Goal: Information Seeking & Learning: Learn about a topic

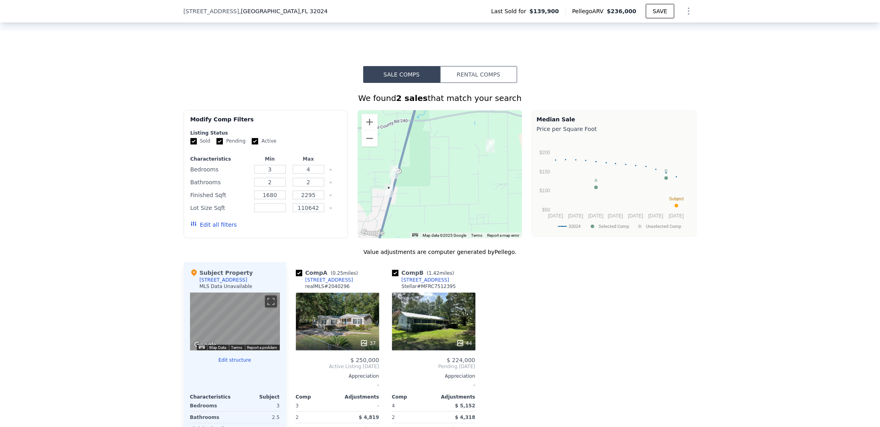
scroll to position [558, 0]
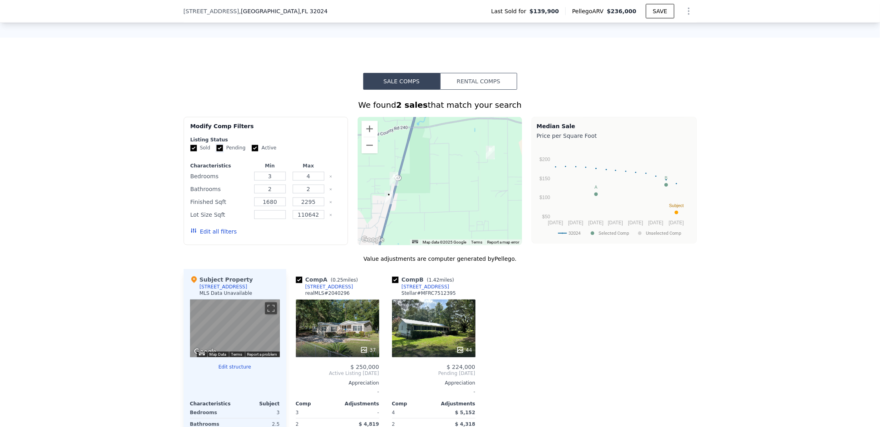
click at [216, 150] on input "Pending" at bounding box center [219, 148] width 6 height 6
checkbox input "false"
click at [252, 152] on input "Active" at bounding box center [255, 148] width 6 height 6
checkbox input "false"
click at [216, 235] on button "Edit all filters" at bounding box center [213, 232] width 47 height 8
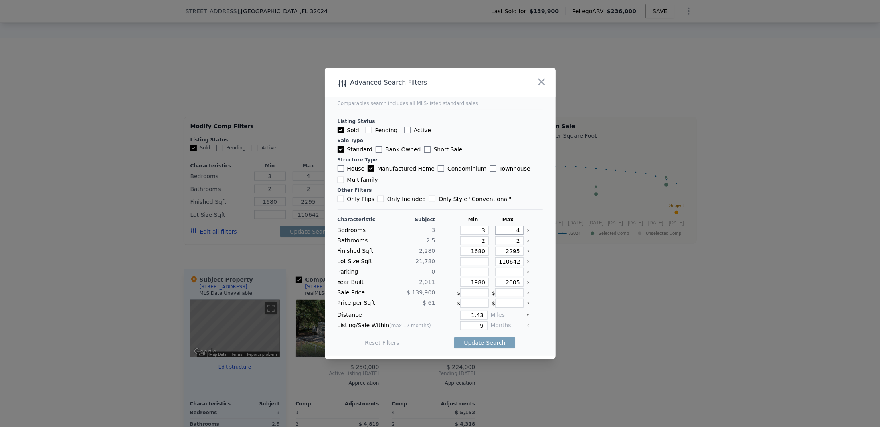
drag, startPoint x: 509, startPoint y: 230, endPoint x: 526, endPoint y: 227, distance: 17.1
click at [526, 227] on div "Characteristic Subject Min Max Bedrooms 3 3 4 Bathrooms 2.5 2 2 Finished Sqft 2…" at bounding box center [440, 285] width 205 height 138
type input "5"
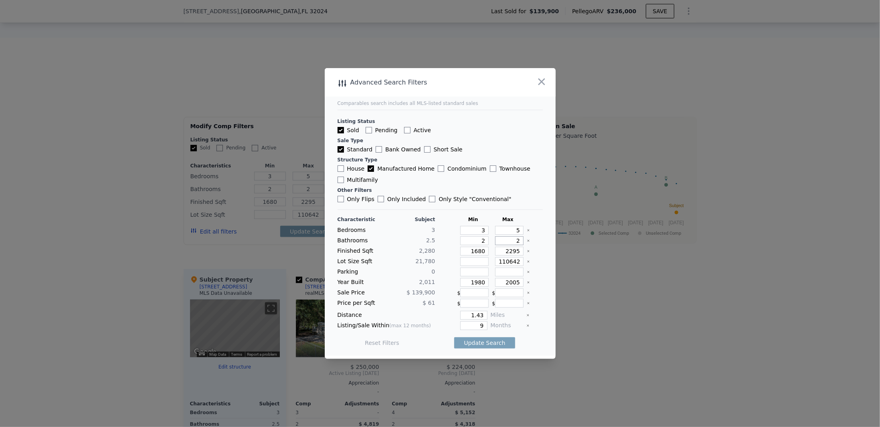
drag, startPoint x: 507, startPoint y: 244, endPoint x: 516, endPoint y: 243, distance: 9.2
click at [516, 243] on input "2" at bounding box center [509, 241] width 28 height 9
type input "3"
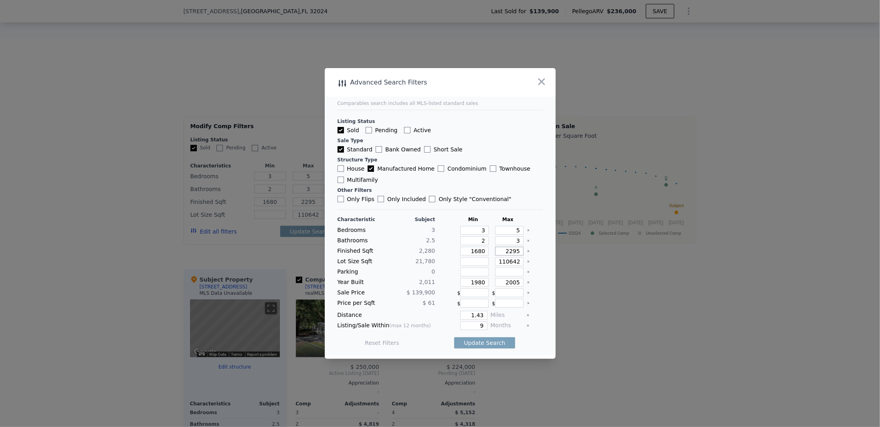
drag, startPoint x: 502, startPoint y: 249, endPoint x: 523, endPoint y: 249, distance: 20.9
click at [523, 249] on div "Finished Sqft 2,280 1680 2295" at bounding box center [440, 251] width 205 height 9
type input "2"
type input "20"
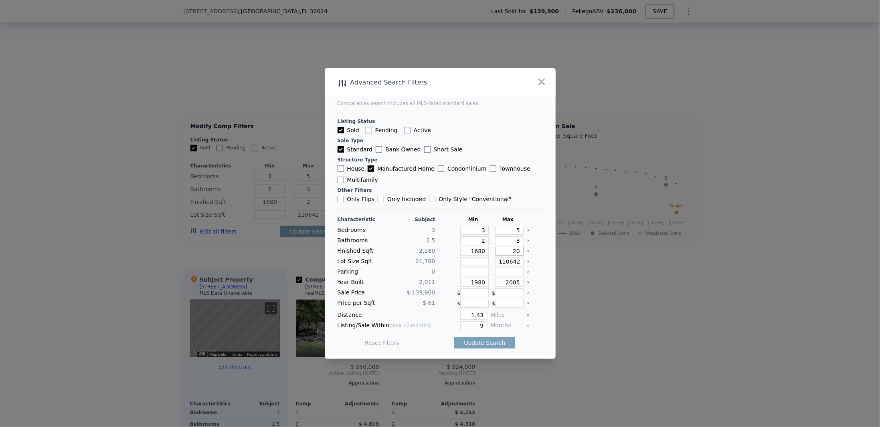
type input "20"
type input "2"
type input "25"
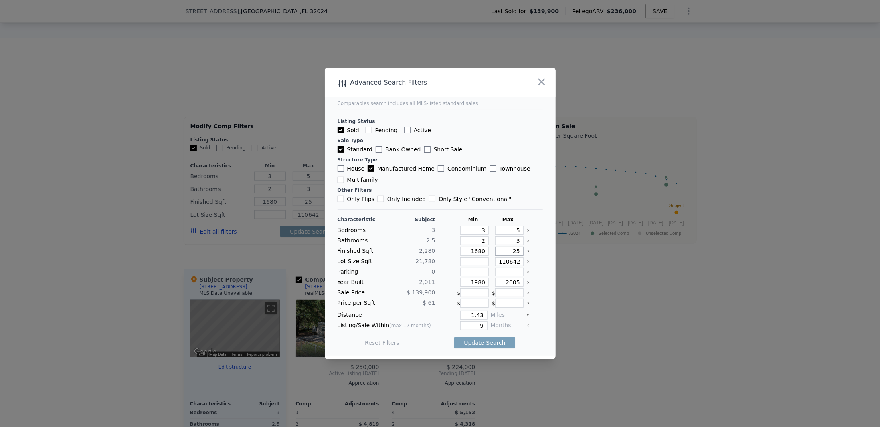
type input "250"
type input "2500"
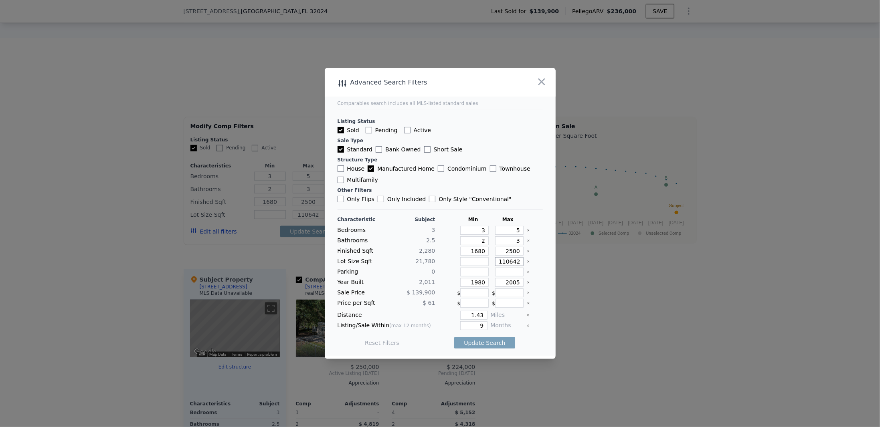
click at [500, 263] on input "110642" at bounding box center [509, 261] width 28 height 9
type input "1010642"
drag, startPoint x: 504, startPoint y: 283, endPoint x: 516, endPoint y: 281, distance: 11.4
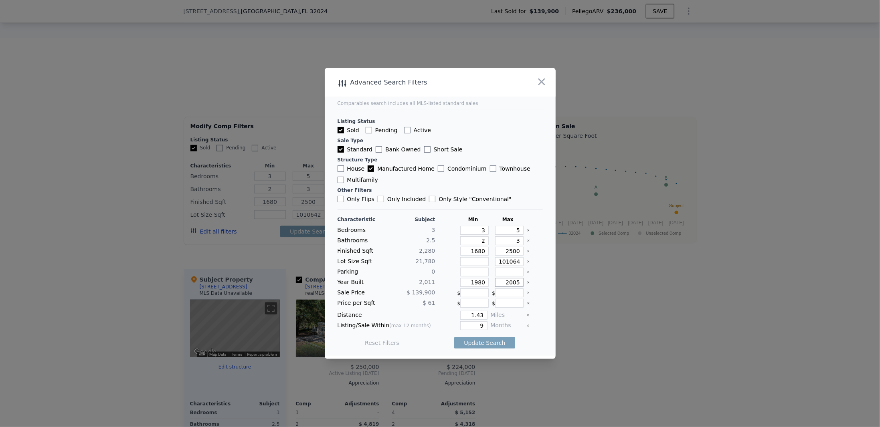
click at [516, 281] on input "2005" at bounding box center [509, 282] width 28 height 9
type input "2020"
drag, startPoint x: 466, startPoint y: 315, endPoint x: 485, endPoint y: 313, distance: 19.0
click at [485, 313] on div "Distance 1.43 Miles" at bounding box center [440, 315] width 205 height 9
type input "20"
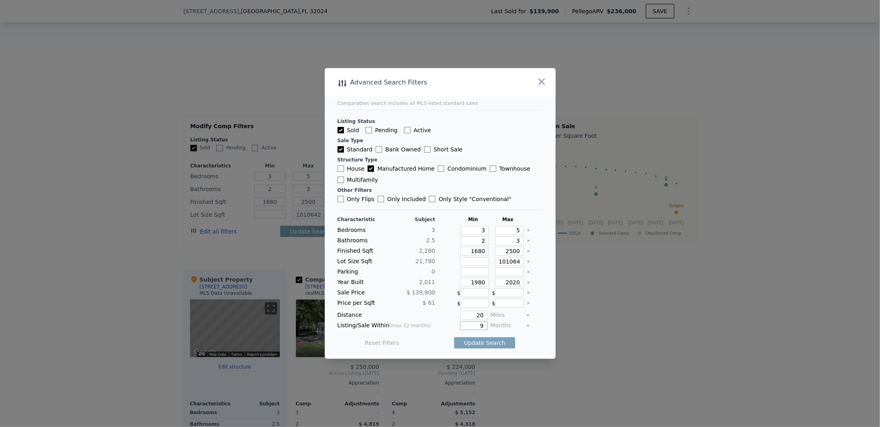
drag, startPoint x: 473, startPoint y: 325, endPoint x: 483, endPoint y: 325, distance: 9.2
click at [483, 325] on div "Listing/Sale Within (max 12 months) 9 Months" at bounding box center [440, 326] width 205 height 9
type input "12"
click at [471, 340] on button "Update Search" at bounding box center [484, 343] width 61 height 11
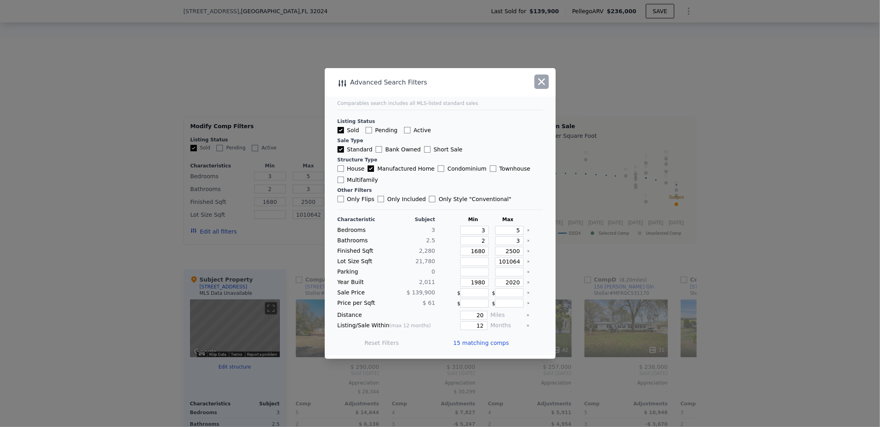
click at [546, 83] on icon "button" at bounding box center [541, 81] width 11 height 11
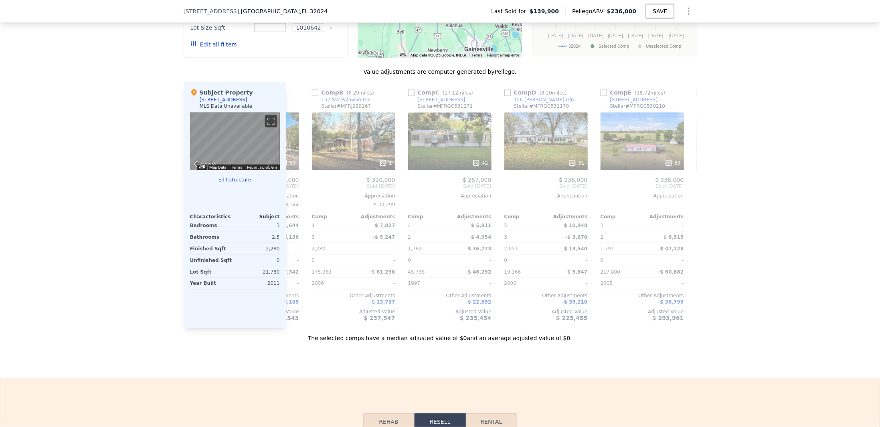
scroll to position [0, 0]
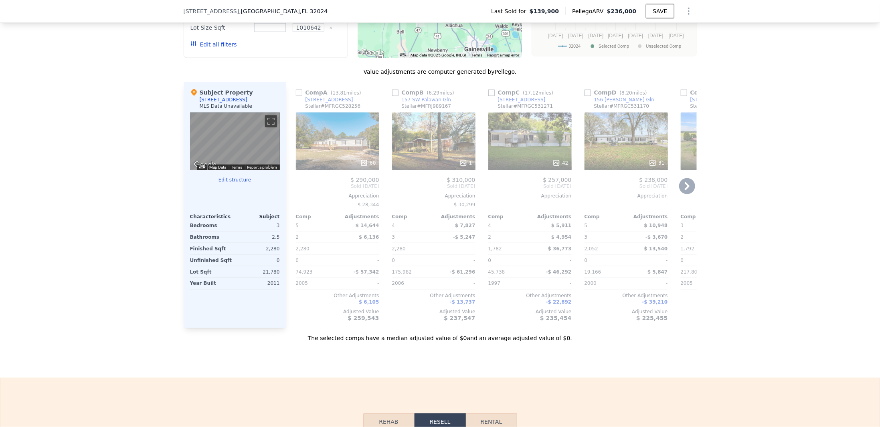
click at [321, 142] on div "60" at bounding box center [337, 142] width 83 height 58
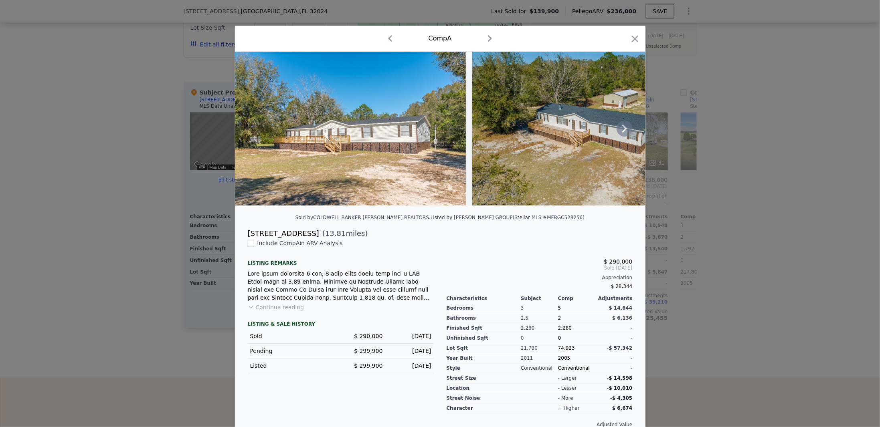
click at [622, 129] on icon at bounding box center [624, 129] width 5 height 8
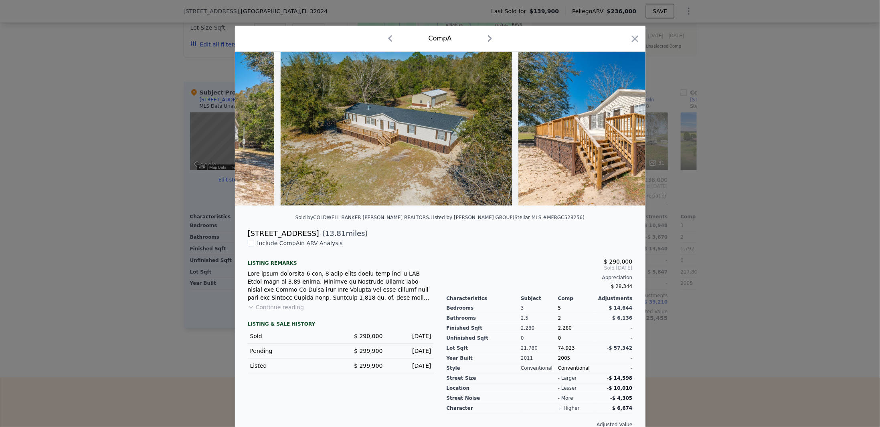
scroll to position [0, 192]
click at [622, 129] on icon at bounding box center [624, 129] width 5 height 8
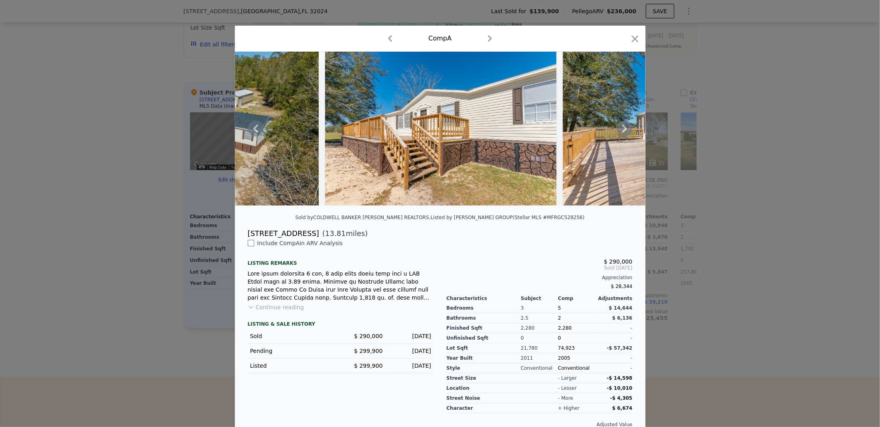
click at [622, 129] on icon at bounding box center [624, 129] width 5 height 8
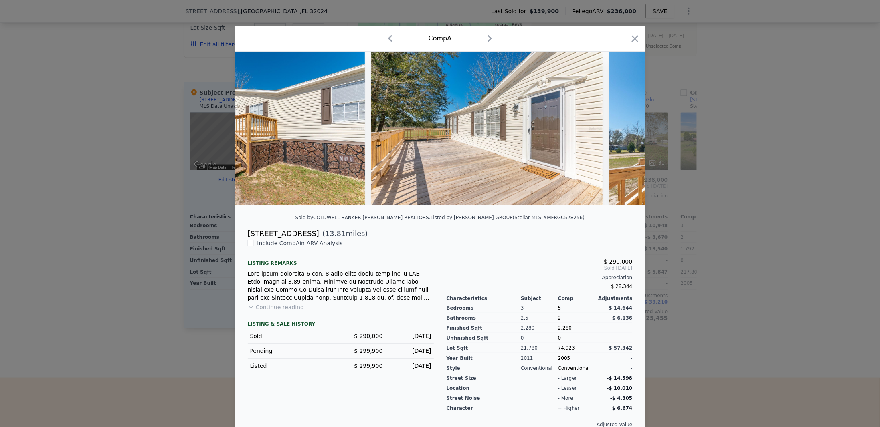
scroll to position [0, 577]
click at [622, 129] on icon at bounding box center [624, 129] width 5 height 8
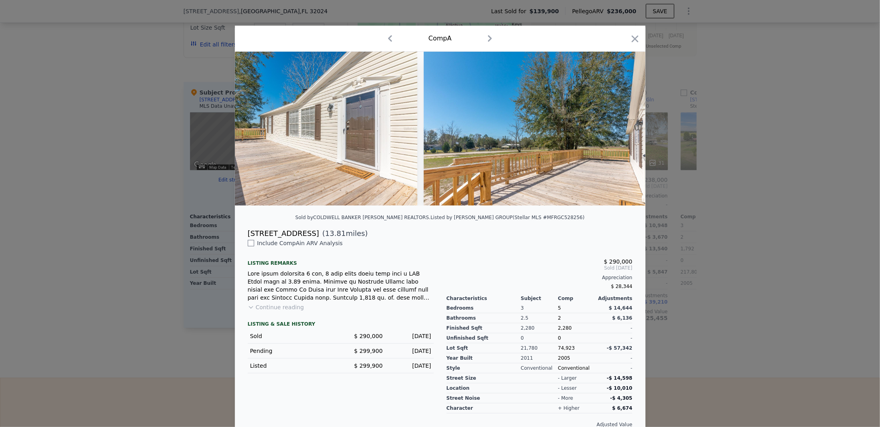
scroll to position [0, 770]
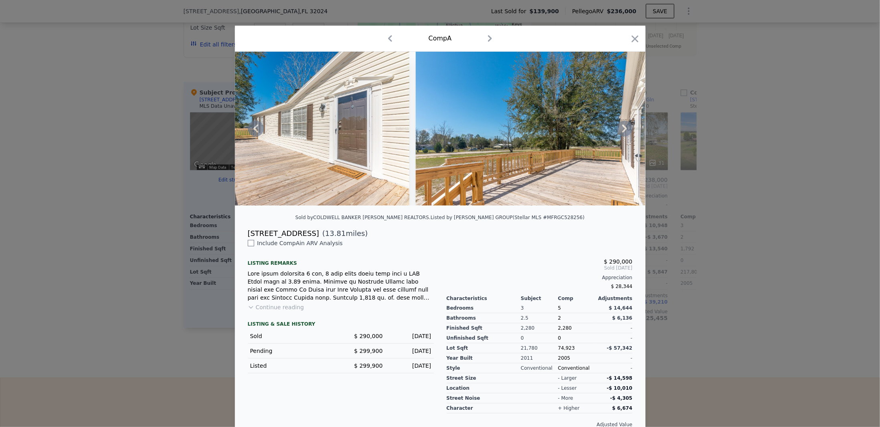
click at [622, 129] on icon at bounding box center [624, 129] width 5 height 8
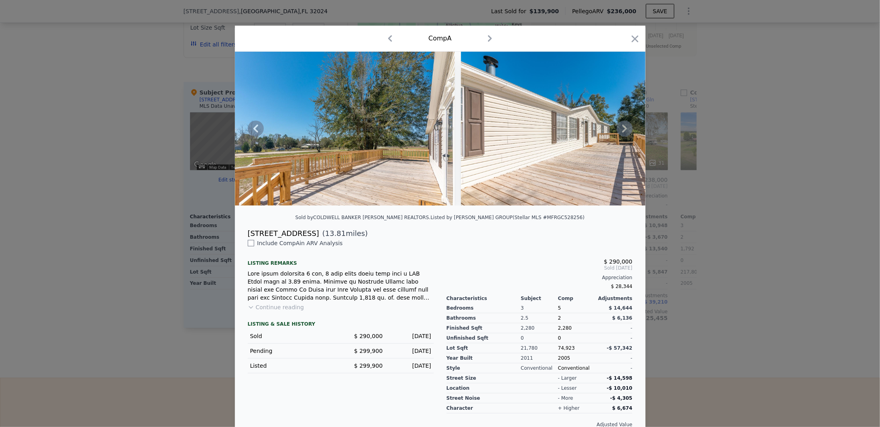
click at [622, 129] on icon at bounding box center [624, 129] width 5 height 8
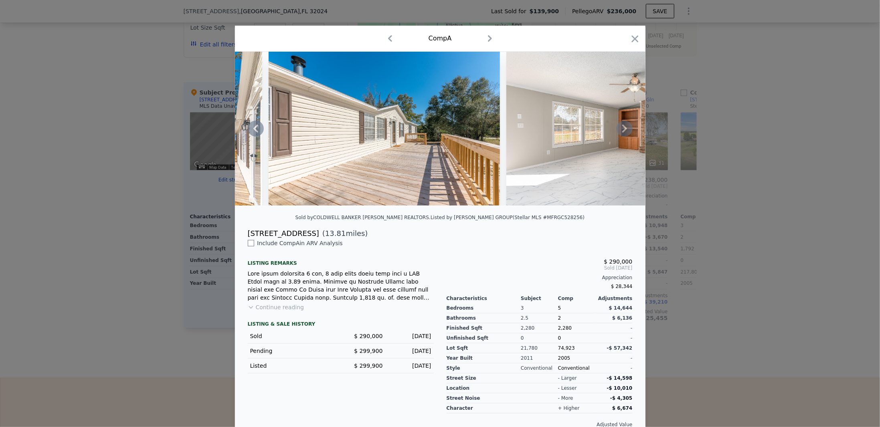
click at [622, 129] on icon at bounding box center [624, 129] width 5 height 8
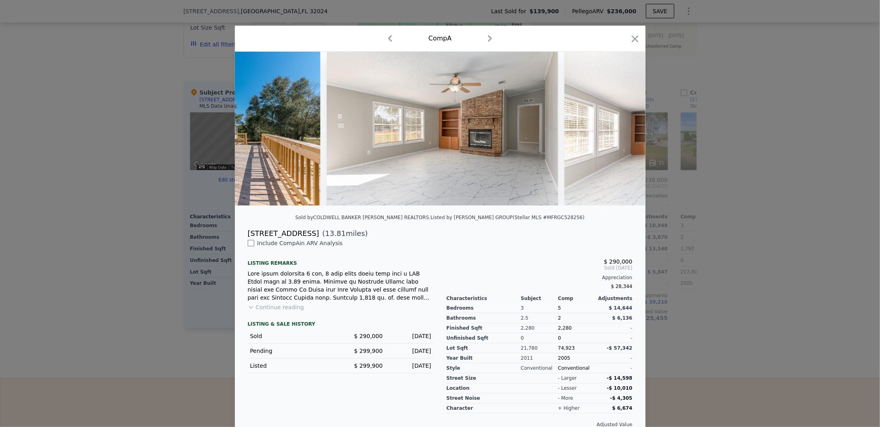
scroll to position [0, 1347]
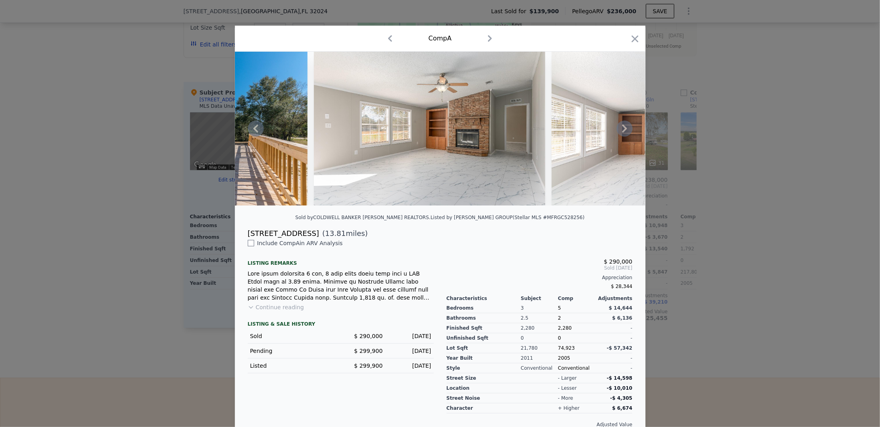
click at [622, 129] on icon at bounding box center [624, 129] width 5 height 8
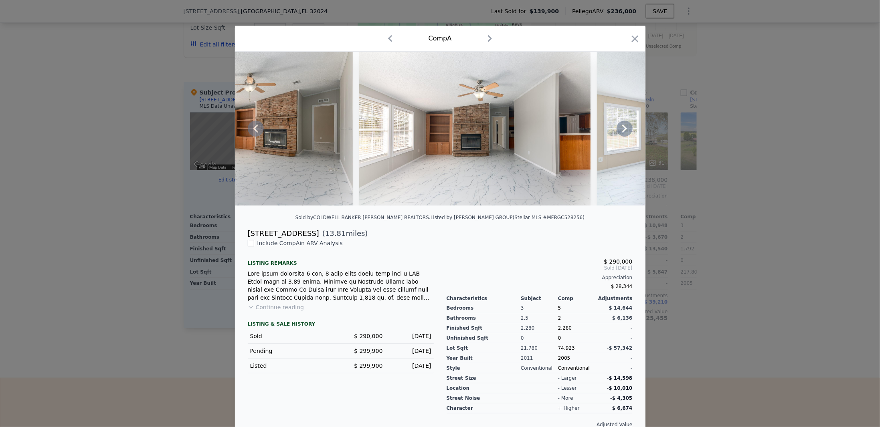
click at [622, 129] on icon at bounding box center [624, 129] width 5 height 8
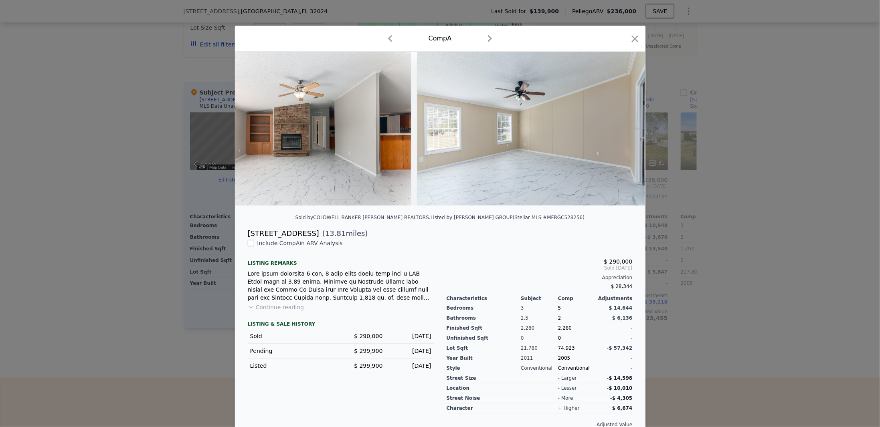
scroll to position [0, 1732]
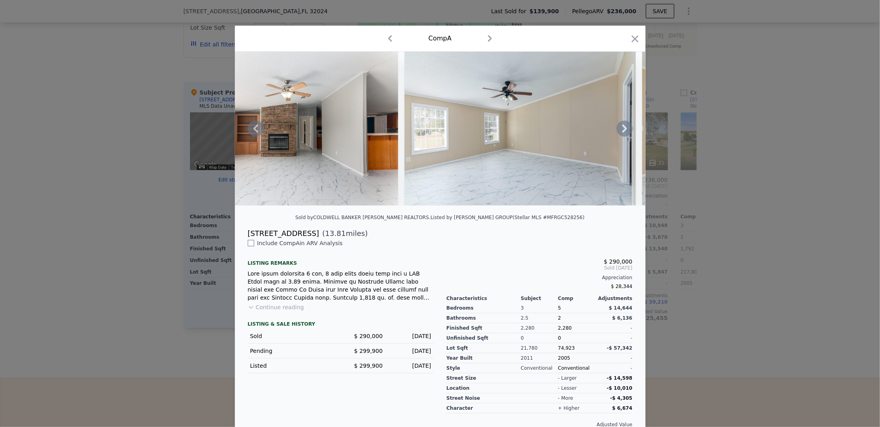
click at [449, 156] on img at bounding box center [520, 129] width 231 height 154
click at [622, 128] on icon at bounding box center [624, 129] width 5 height 8
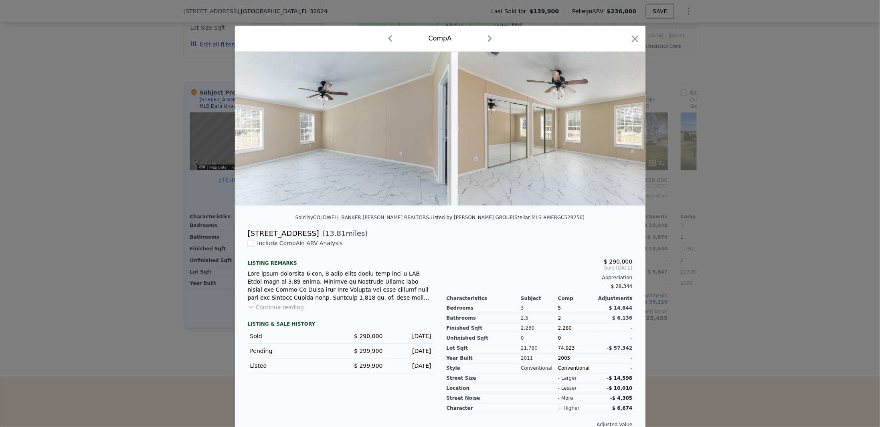
scroll to position [0, 1924]
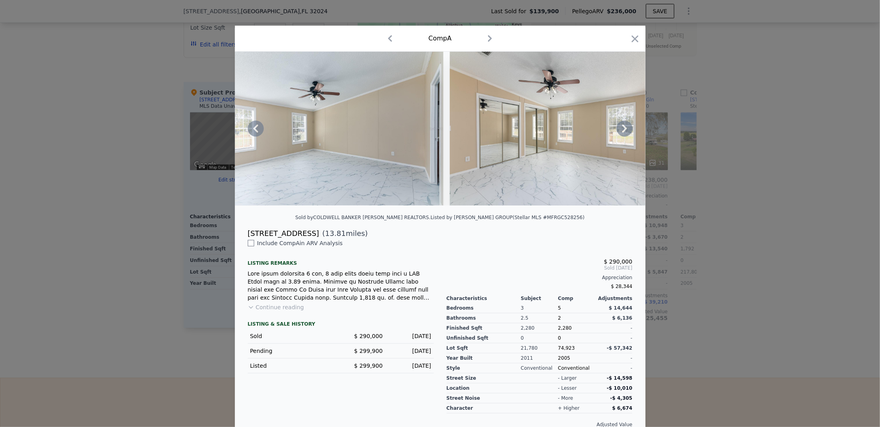
click at [622, 128] on icon at bounding box center [624, 129] width 5 height 8
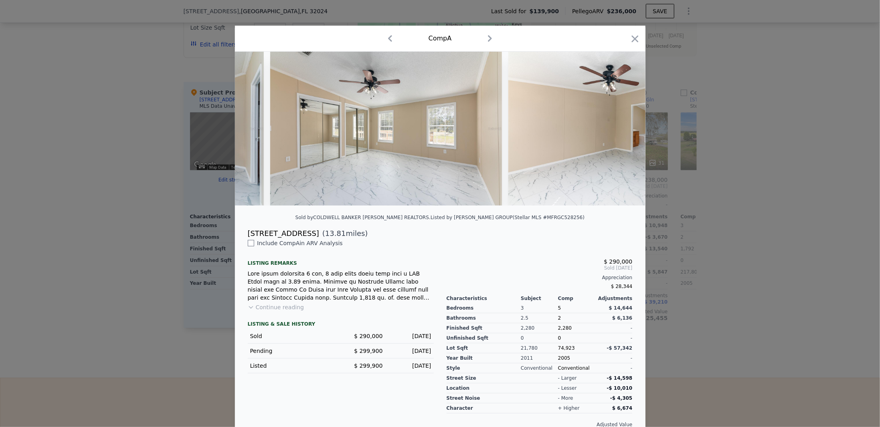
scroll to position [0, 2117]
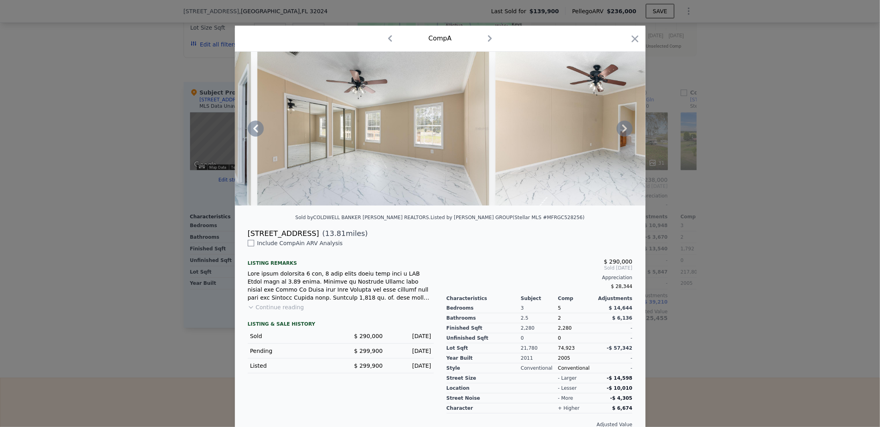
click at [622, 128] on icon at bounding box center [624, 129] width 5 height 8
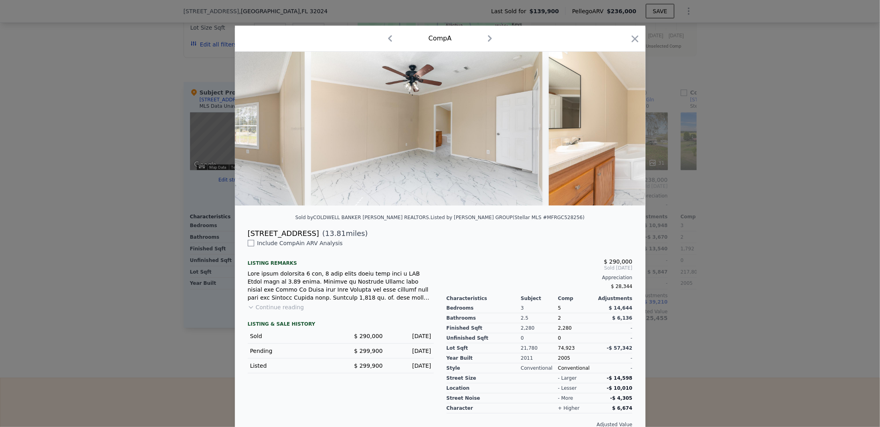
scroll to position [0, 2309]
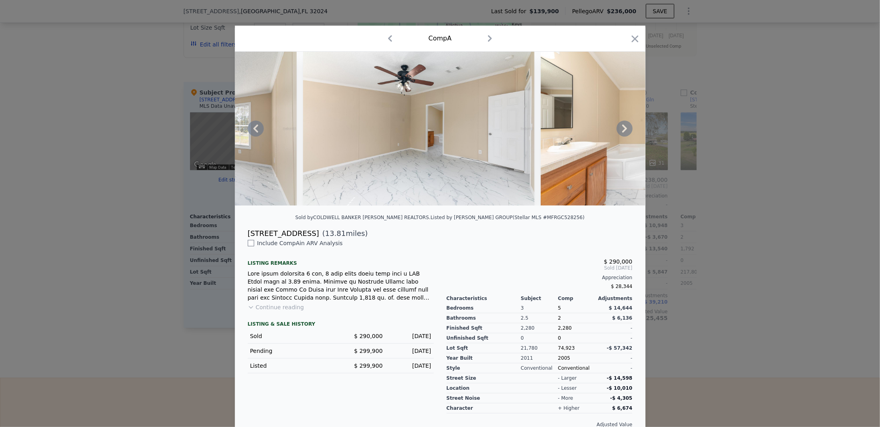
click at [622, 128] on icon at bounding box center [624, 129] width 5 height 8
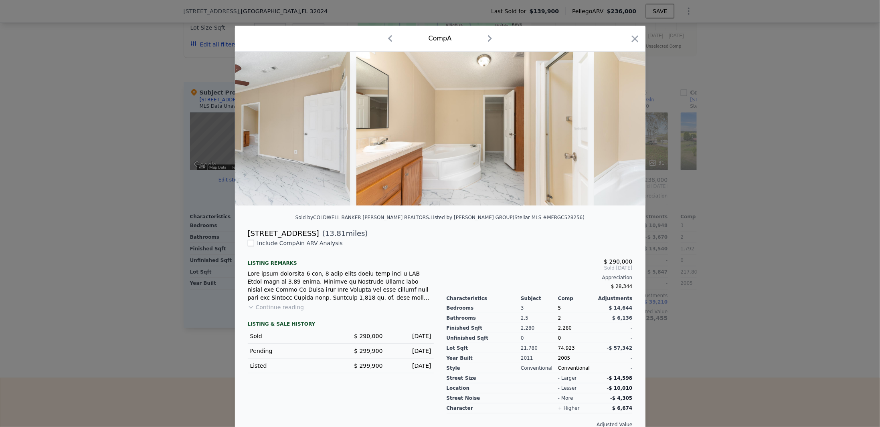
scroll to position [0, 2502]
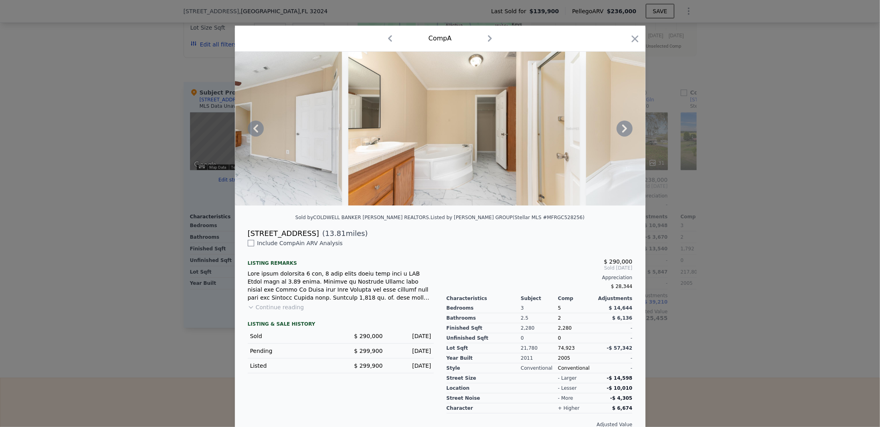
click at [622, 128] on icon at bounding box center [624, 129] width 5 height 8
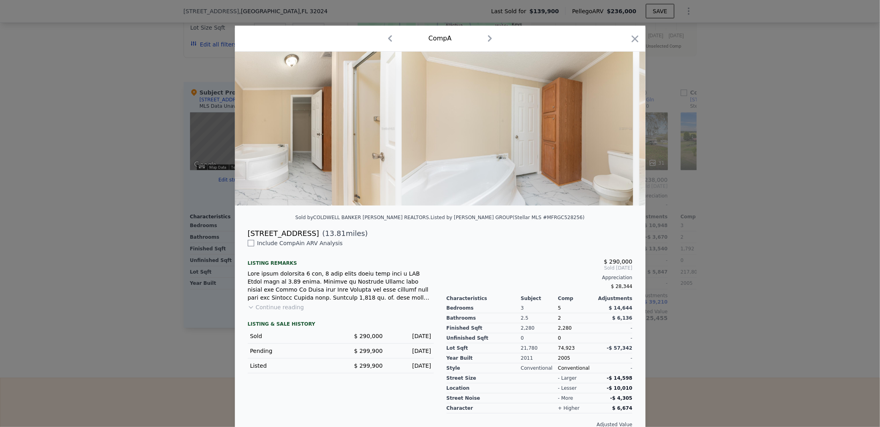
scroll to position [0, 2694]
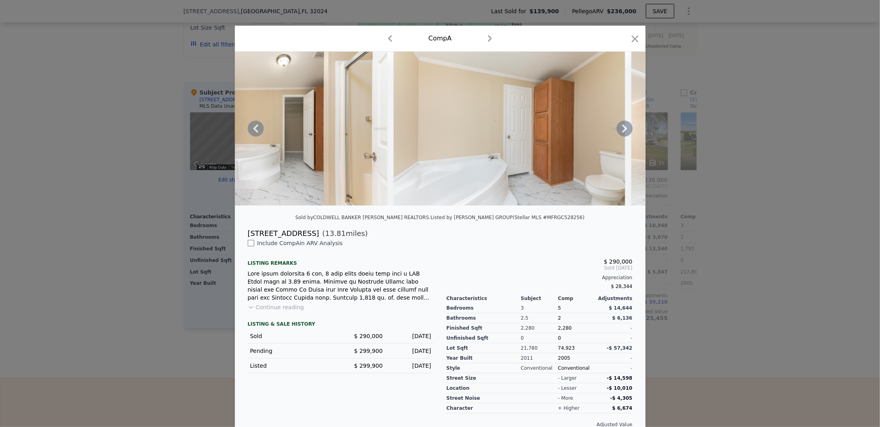
click at [291, 238] on div "[STREET_ADDRESS]" at bounding box center [283, 233] width 71 height 11
copy div "[STREET_ADDRESS]"
checkbox input "true"
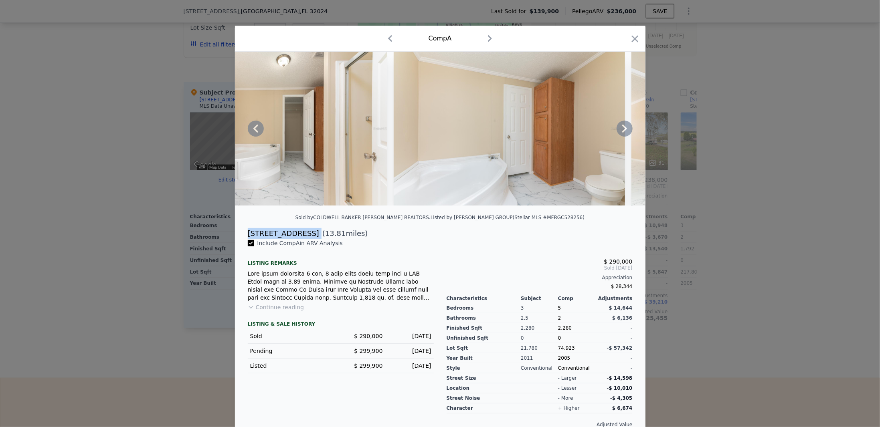
checkbox input "true"
type input "4"
type input "2"
type input "2295"
type input "110642"
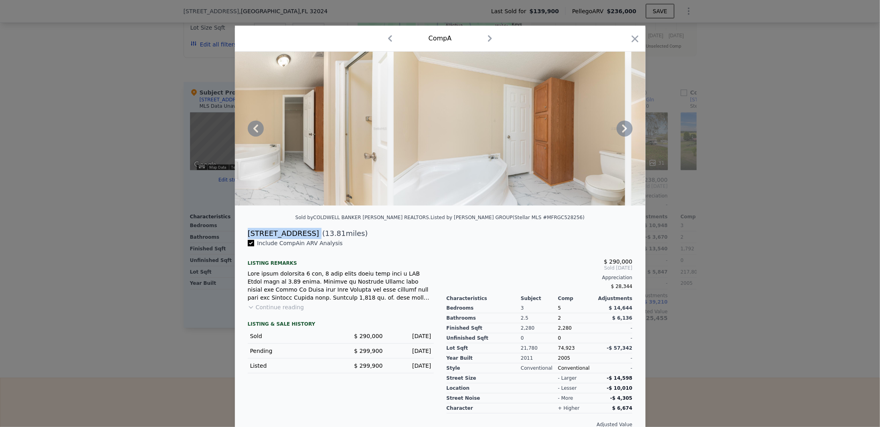
checkbox input "true"
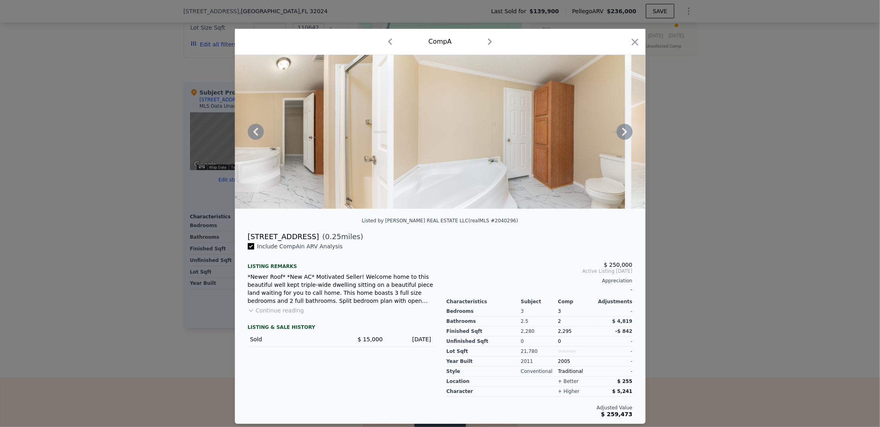
click at [620, 132] on icon at bounding box center [625, 132] width 16 height 16
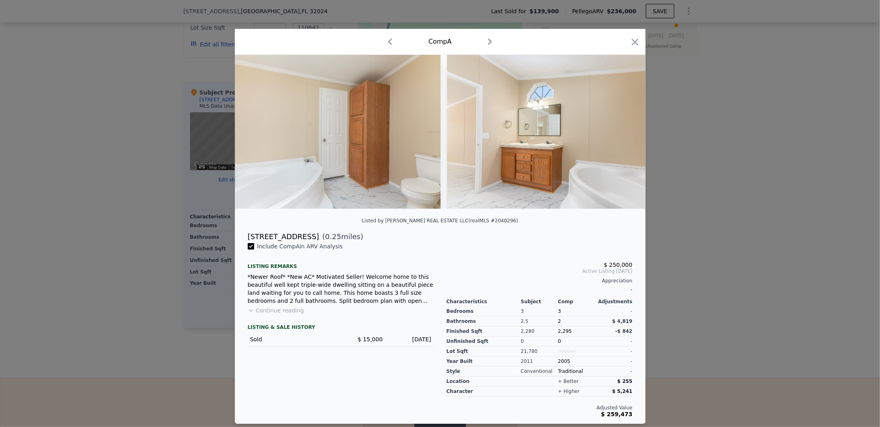
scroll to position [0, 2887]
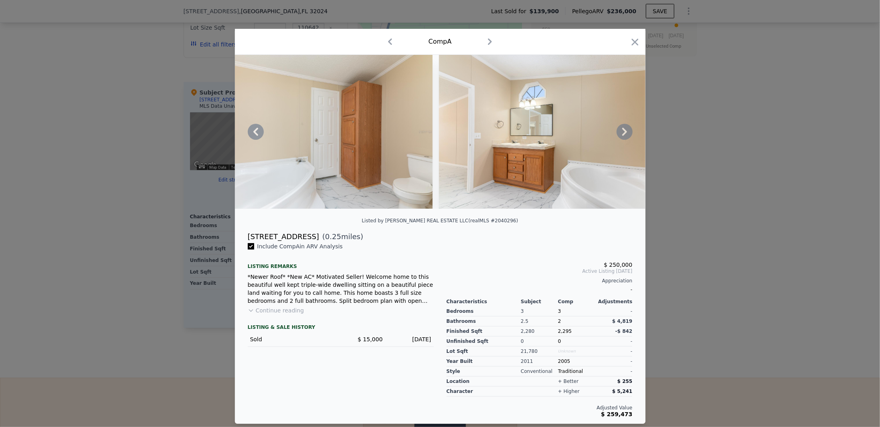
click at [620, 132] on icon at bounding box center [625, 132] width 16 height 16
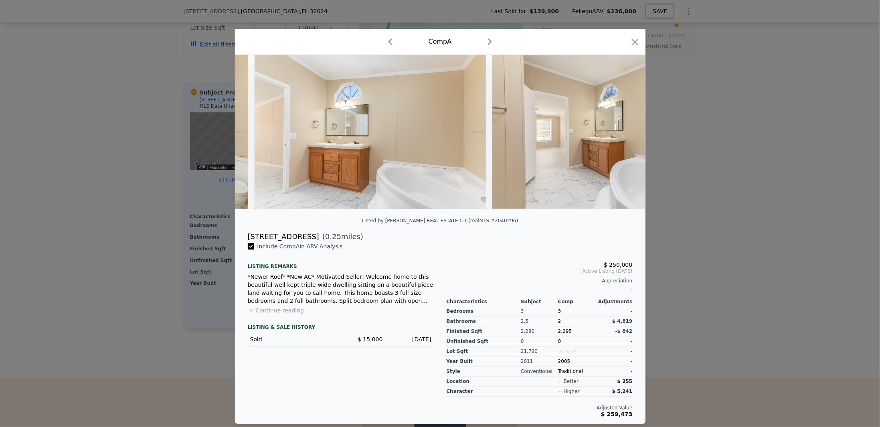
scroll to position [0, 3079]
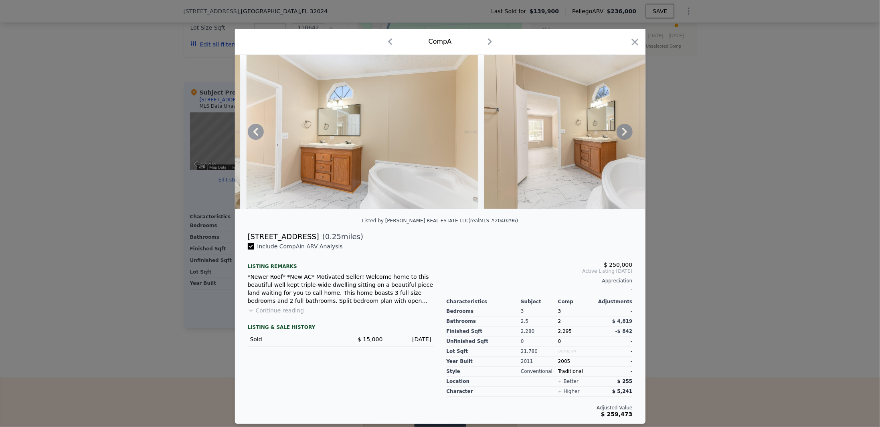
click at [620, 132] on icon at bounding box center [625, 132] width 16 height 16
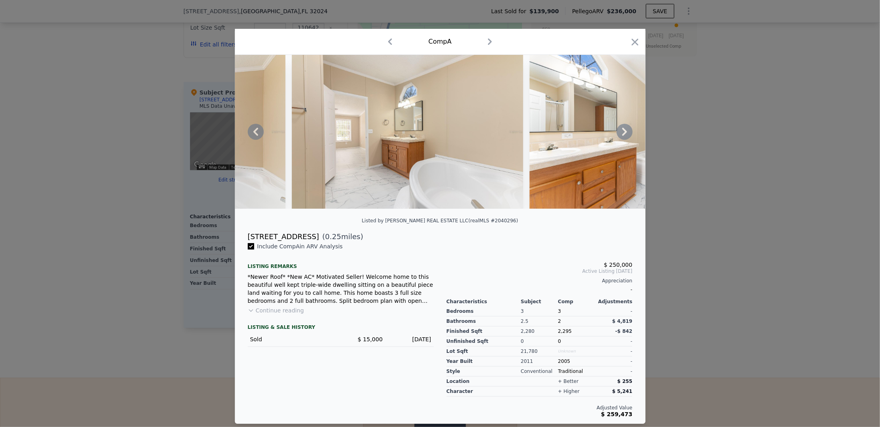
click at [620, 132] on icon at bounding box center [625, 132] width 16 height 16
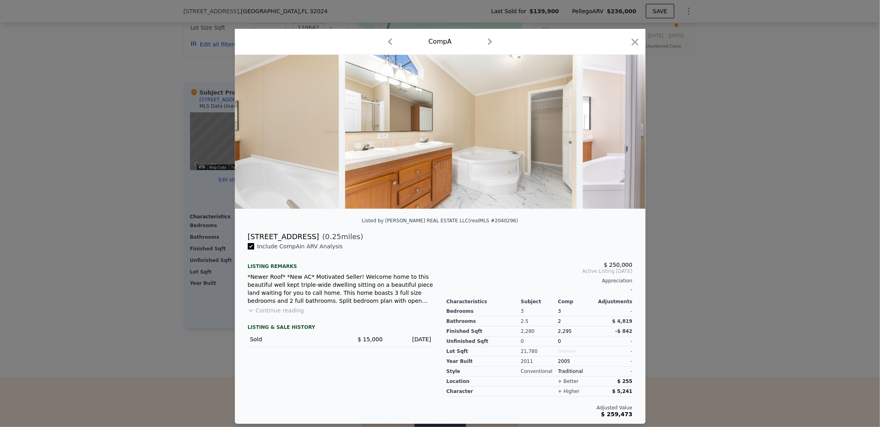
scroll to position [0, 3464]
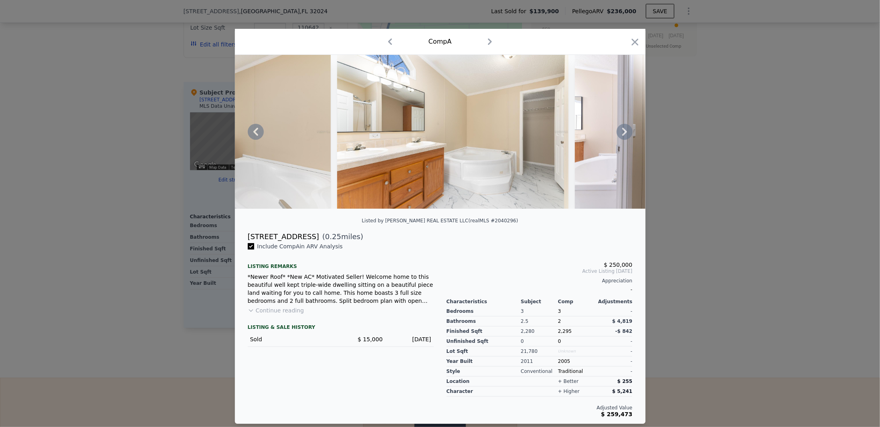
click at [620, 132] on icon at bounding box center [625, 132] width 16 height 16
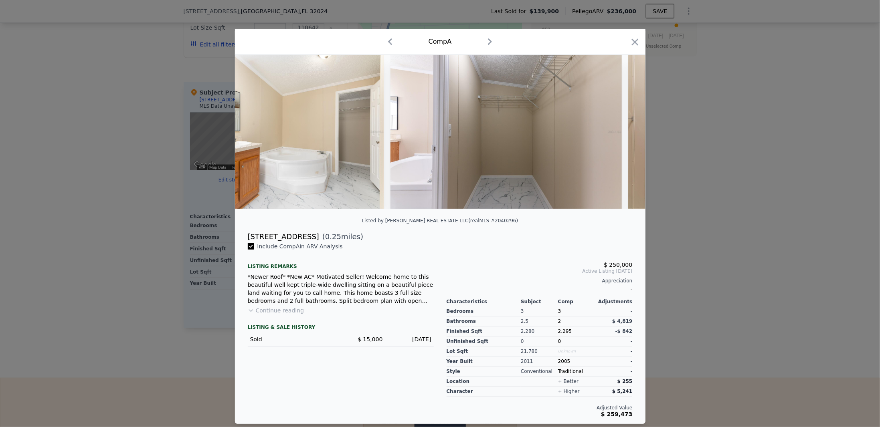
scroll to position [0, 3656]
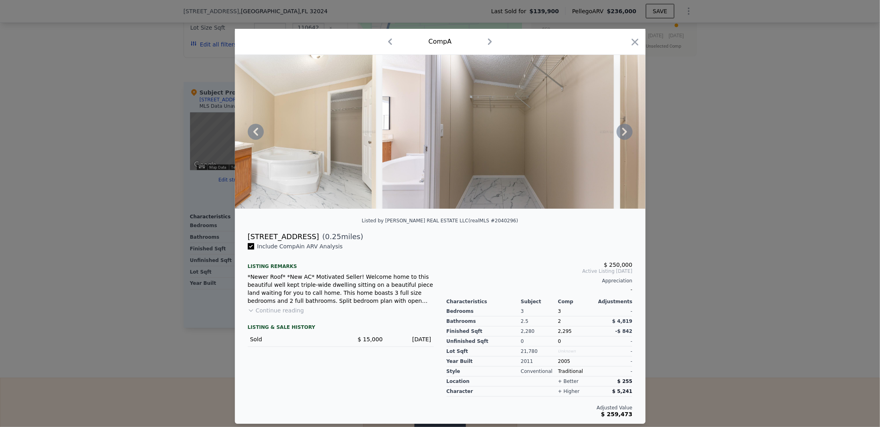
click at [620, 132] on icon at bounding box center [625, 132] width 16 height 16
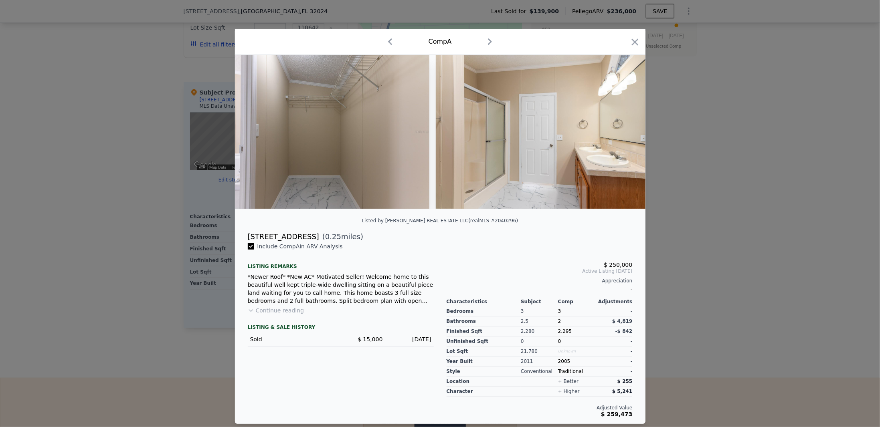
scroll to position [0, 3849]
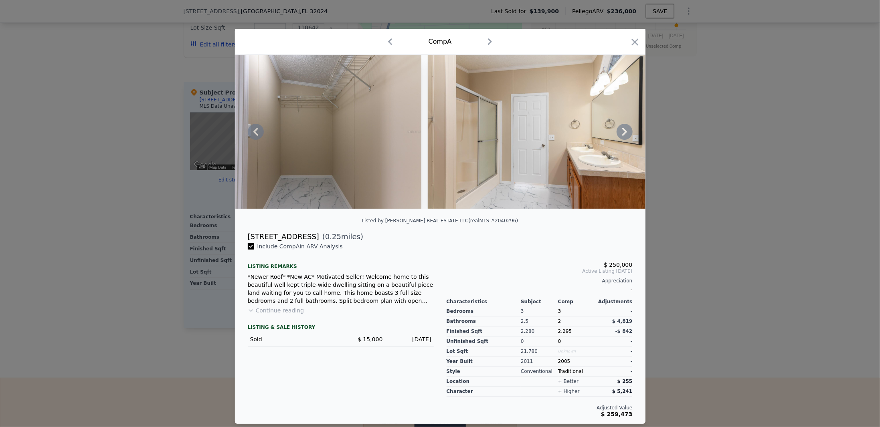
click at [620, 132] on icon at bounding box center [625, 132] width 16 height 16
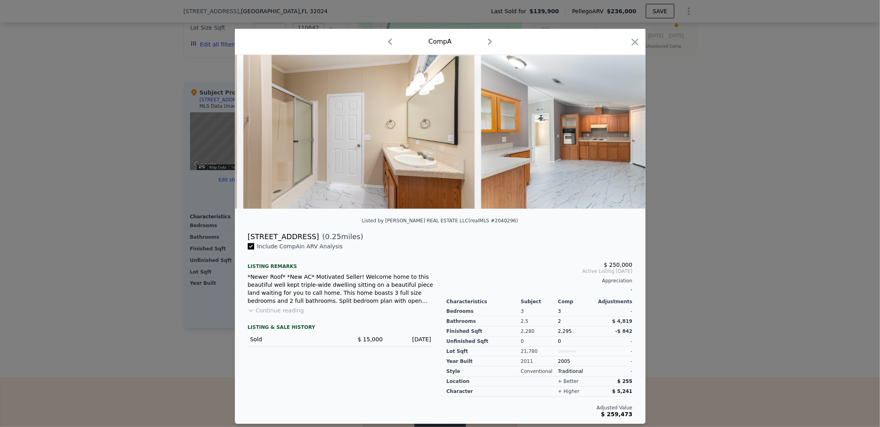
scroll to position [0, 4041]
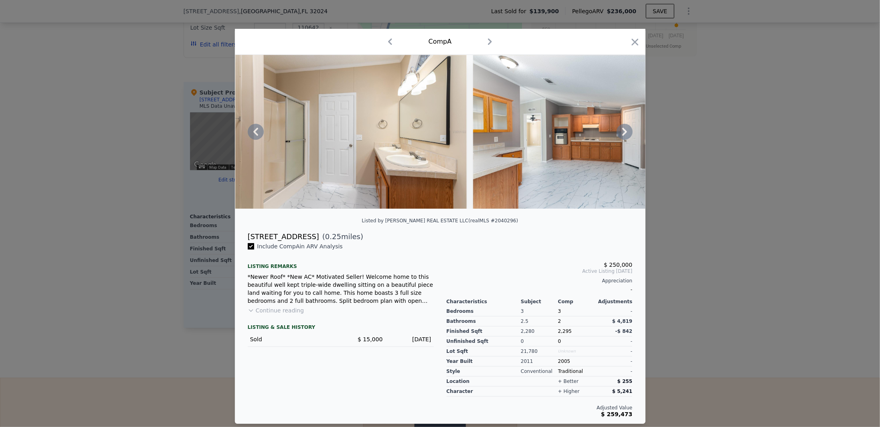
click at [620, 132] on icon at bounding box center [625, 132] width 16 height 16
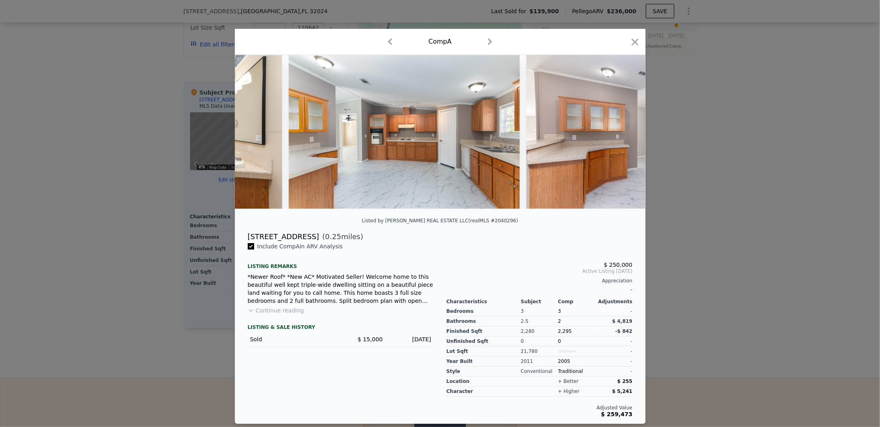
scroll to position [0, 4234]
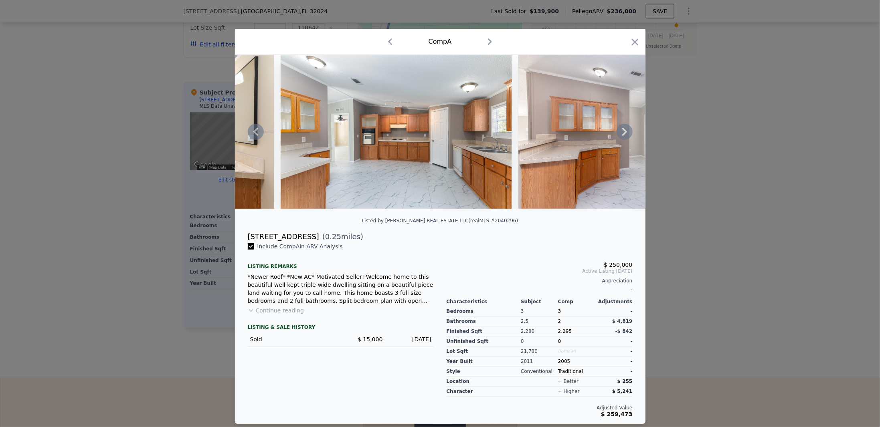
click at [620, 132] on icon at bounding box center [625, 132] width 16 height 16
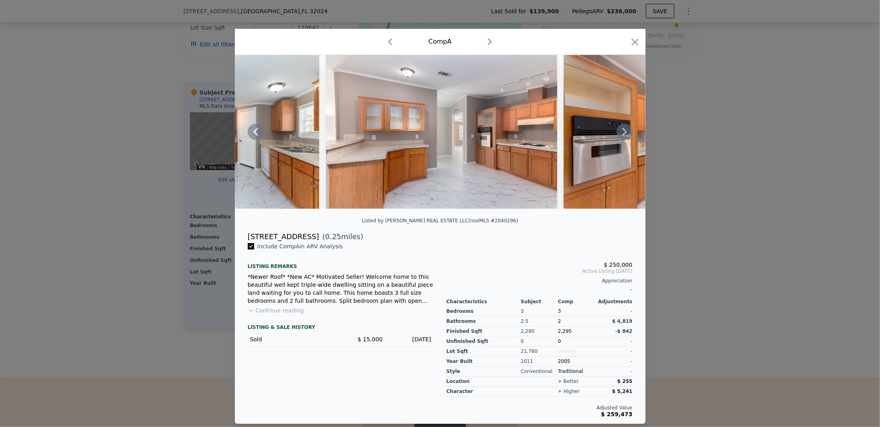
click at [620, 132] on icon at bounding box center [625, 132] width 16 height 16
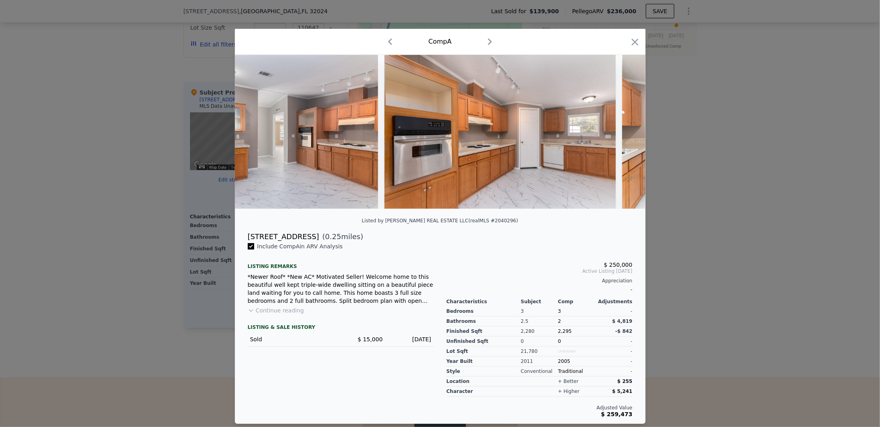
scroll to position [0, 4619]
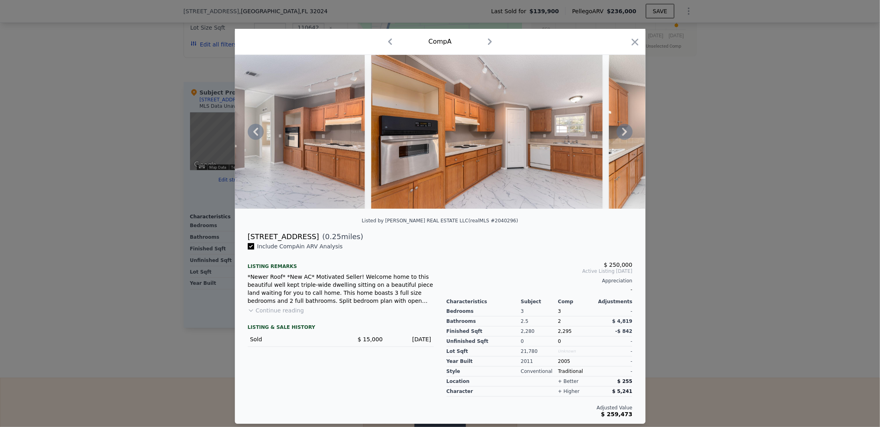
click at [620, 132] on icon at bounding box center [625, 132] width 16 height 16
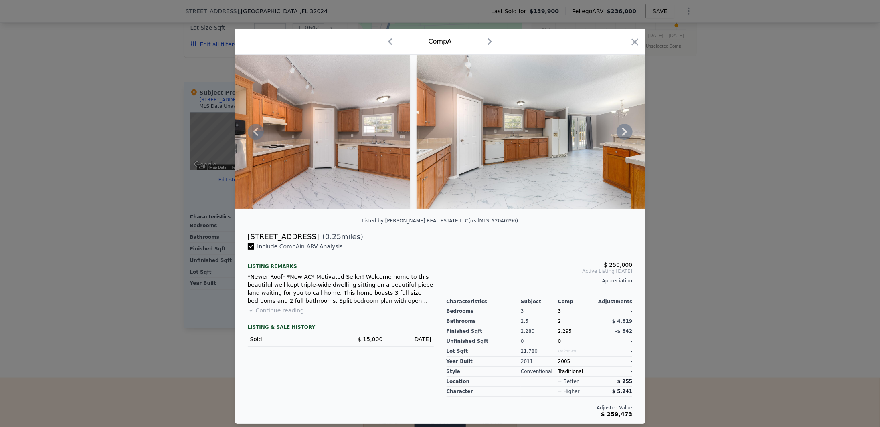
click at [620, 132] on icon at bounding box center [625, 132] width 16 height 16
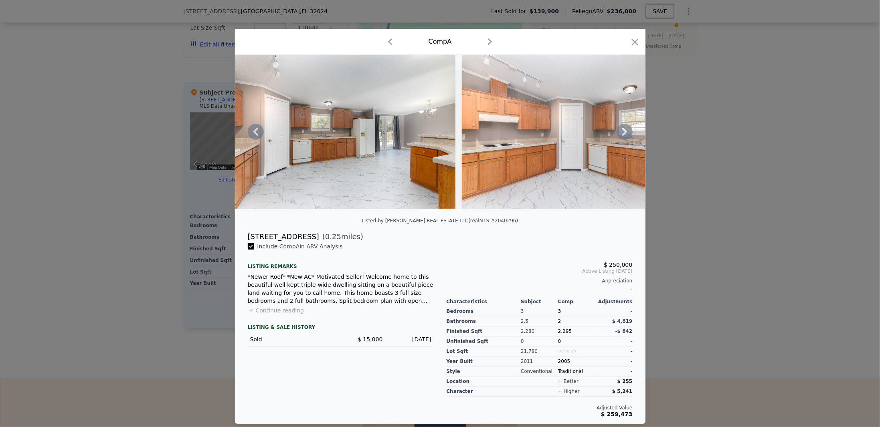
click at [620, 132] on icon at bounding box center [625, 132] width 16 height 16
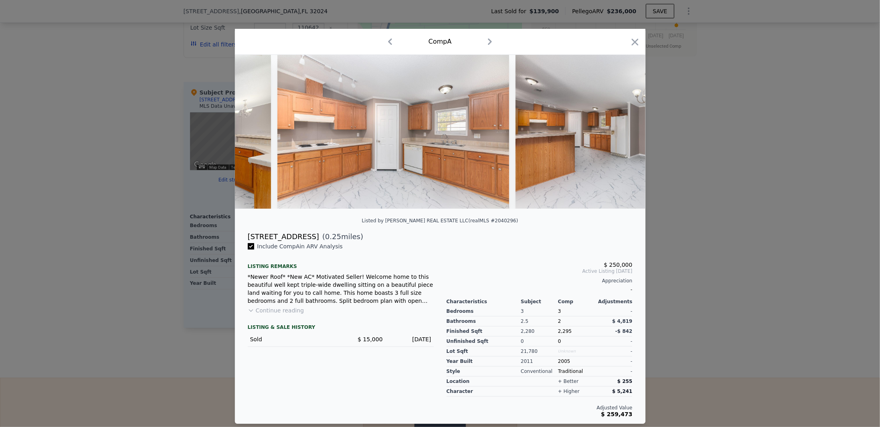
scroll to position [0, 5196]
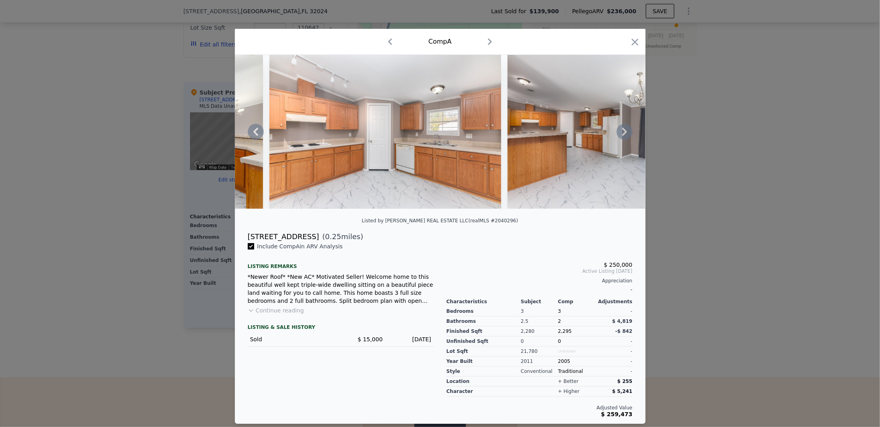
click at [620, 132] on icon at bounding box center [625, 132] width 16 height 16
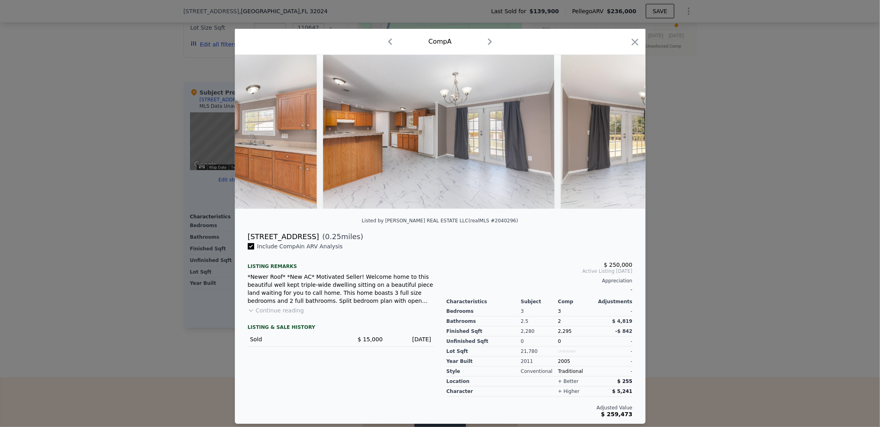
scroll to position [0, 5388]
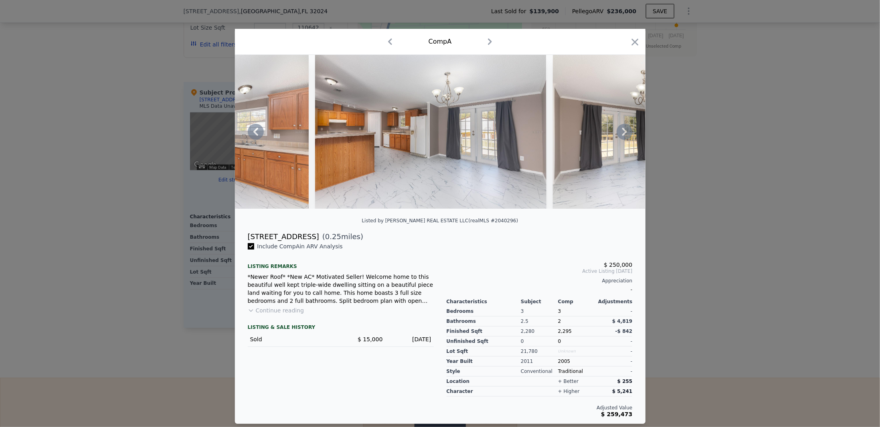
click at [620, 132] on icon at bounding box center [625, 132] width 16 height 16
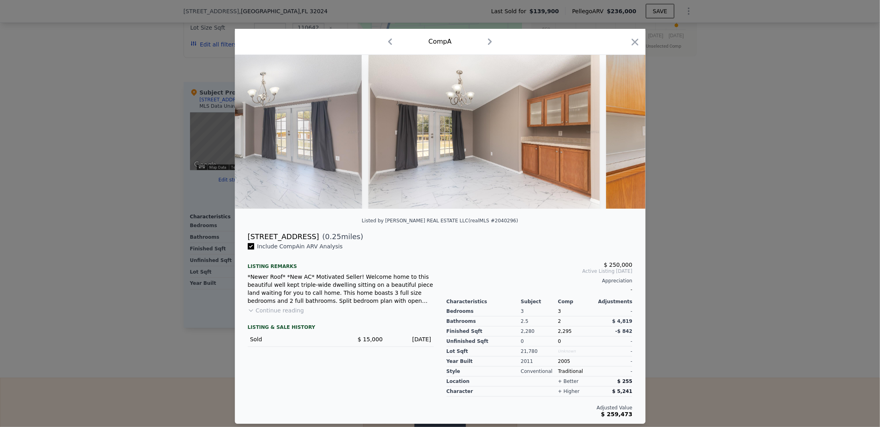
scroll to position [0, 5581]
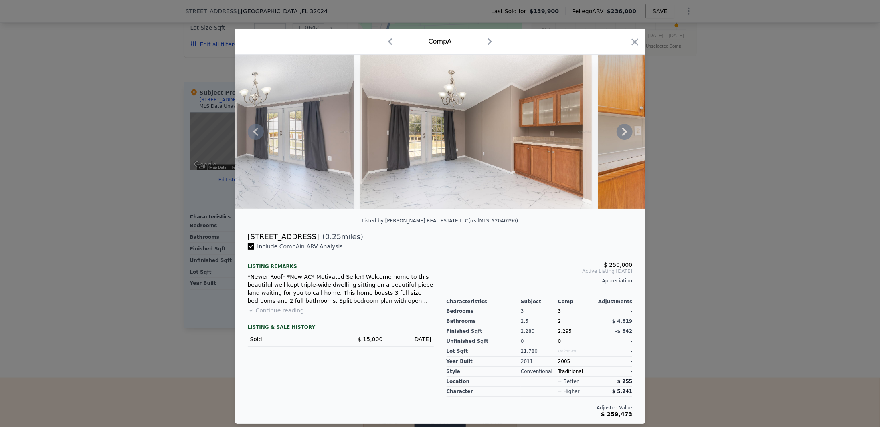
click at [620, 132] on icon at bounding box center [625, 132] width 16 height 16
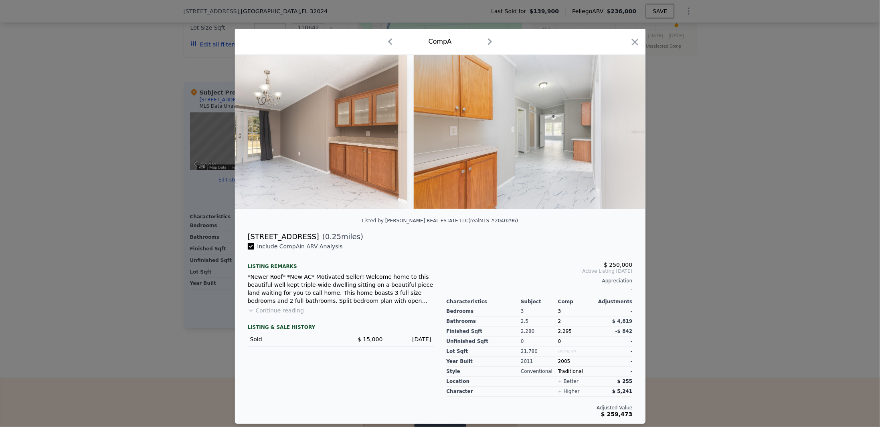
scroll to position [0, 5773]
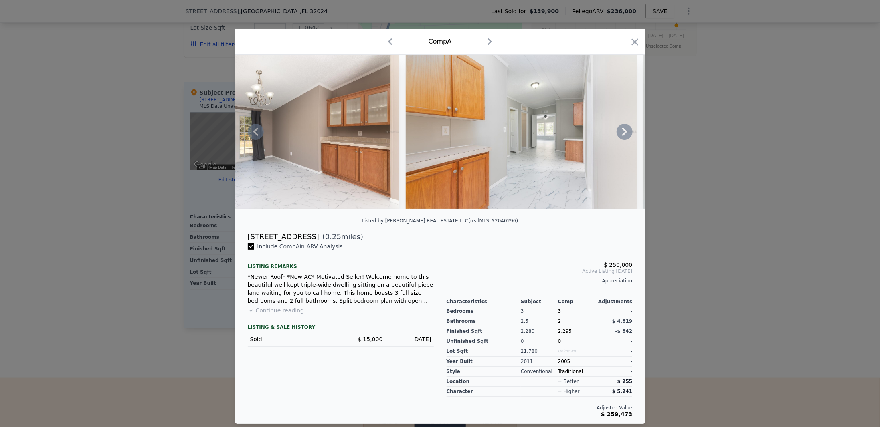
click at [620, 132] on icon at bounding box center [625, 132] width 16 height 16
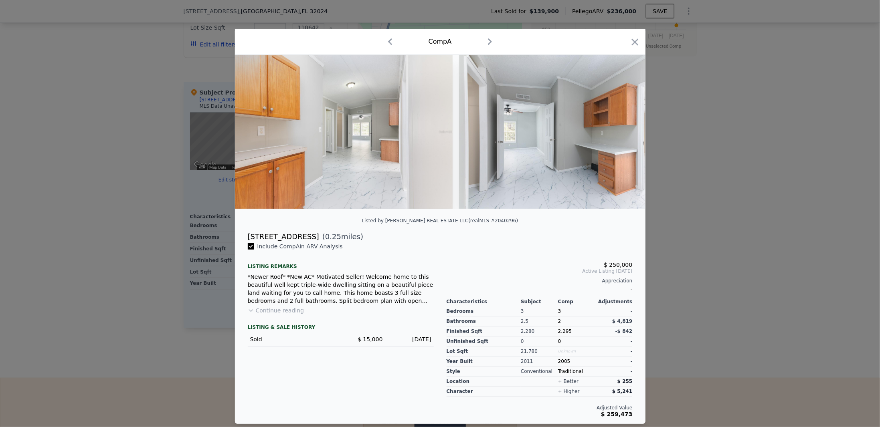
scroll to position [0, 5966]
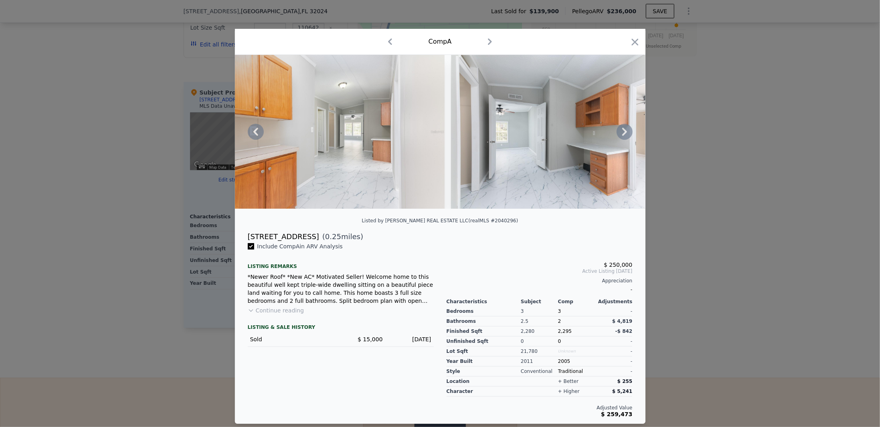
click at [620, 132] on icon at bounding box center [625, 132] width 16 height 16
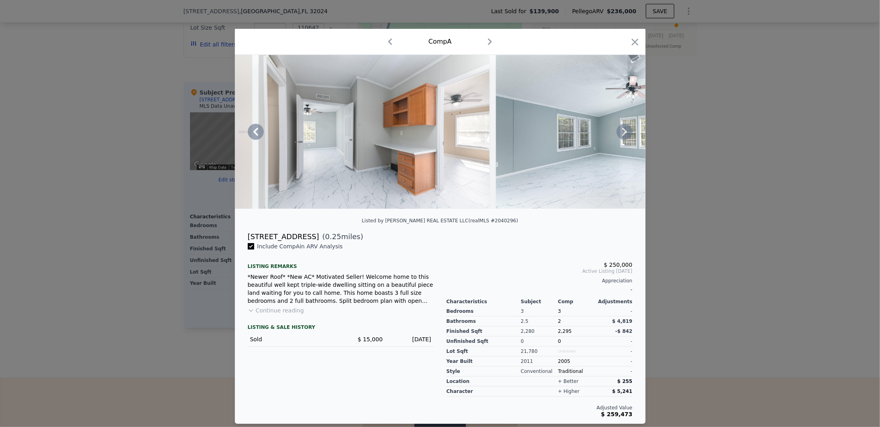
click at [620, 132] on icon at bounding box center [625, 132] width 16 height 16
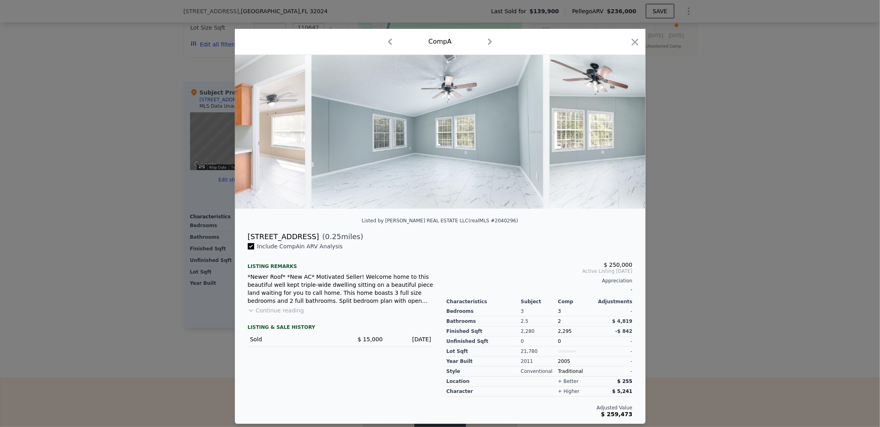
scroll to position [0, 6351]
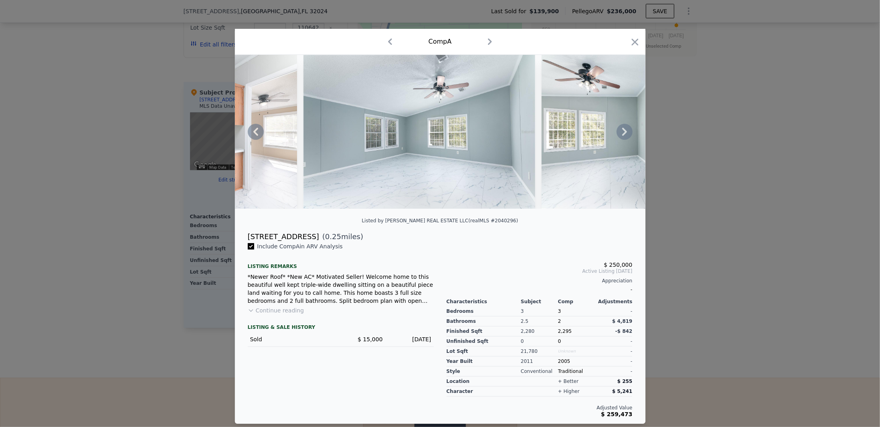
click at [620, 132] on icon at bounding box center [625, 132] width 16 height 16
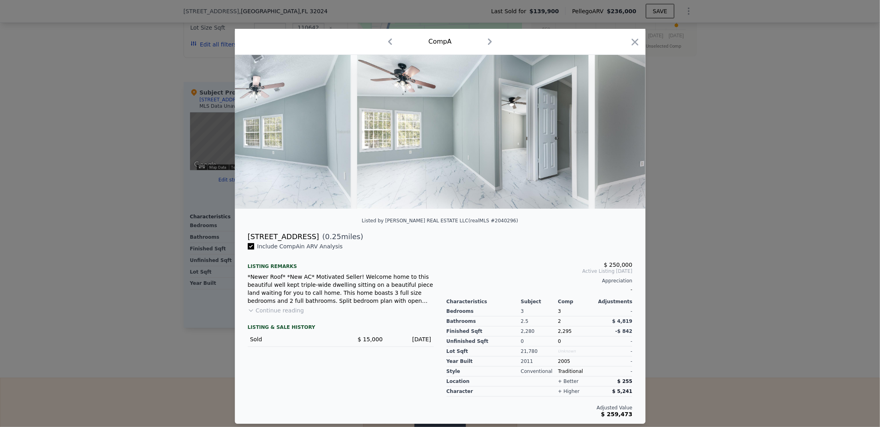
scroll to position [0, 6543]
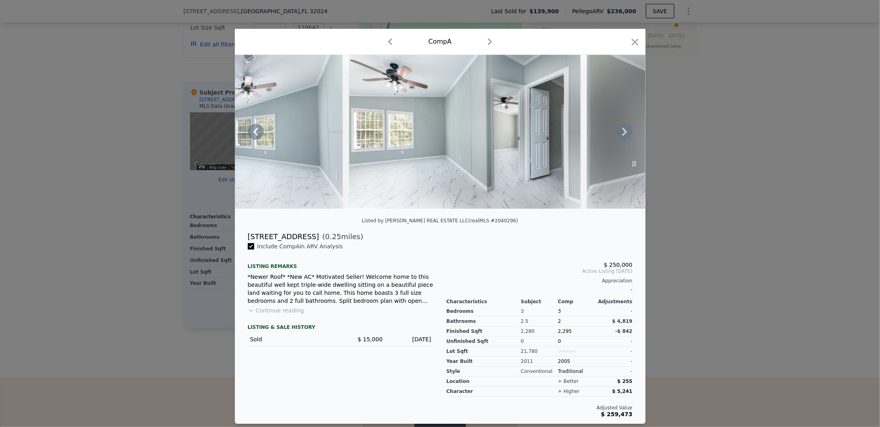
click at [620, 132] on icon at bounding box center [625, 132] width 16 height 16
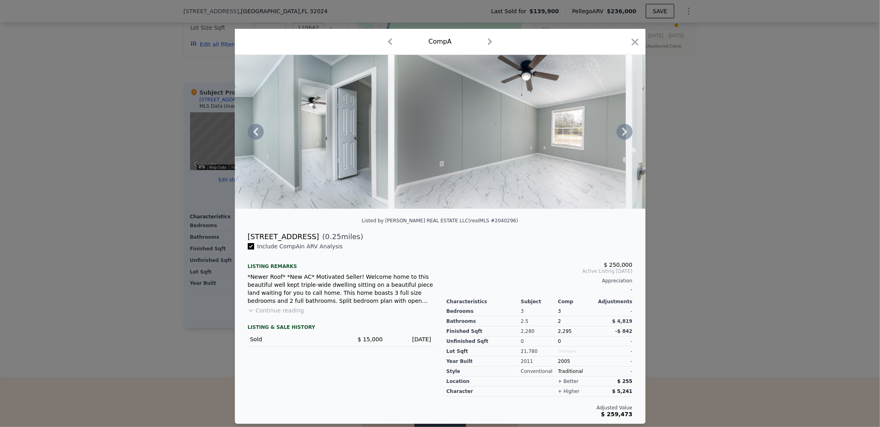
click at [620, 132] on icon at bounding box center [625, 132] width 16 height 16
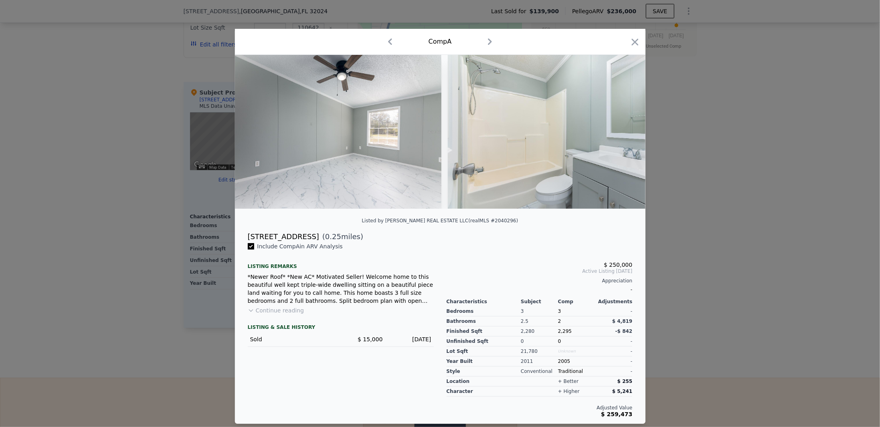
scroll to position [0, 6928]
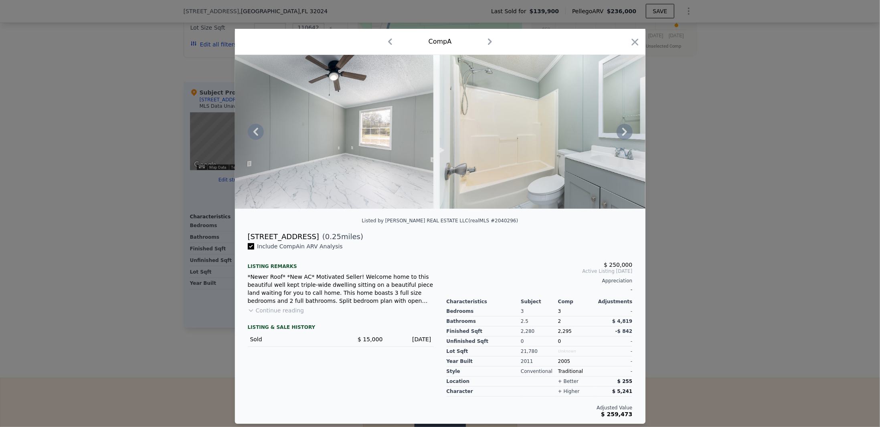
click at [620, 132] on icon at bounding box center [625, 132] width 16 height 16
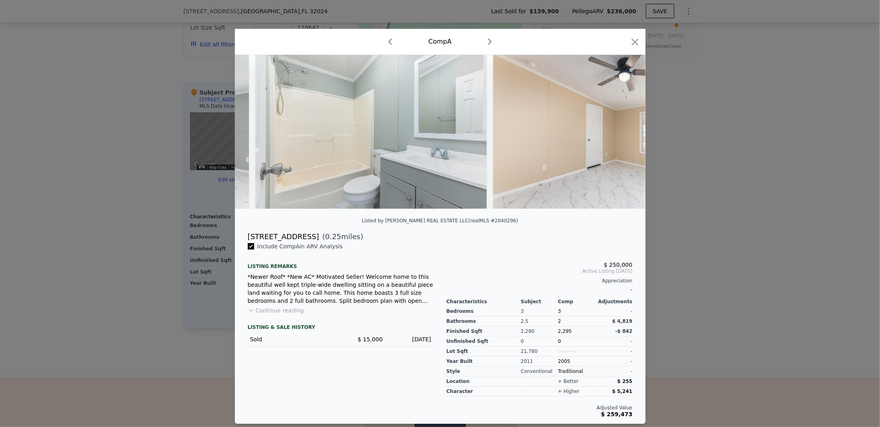
scroll to position [0, 7120]
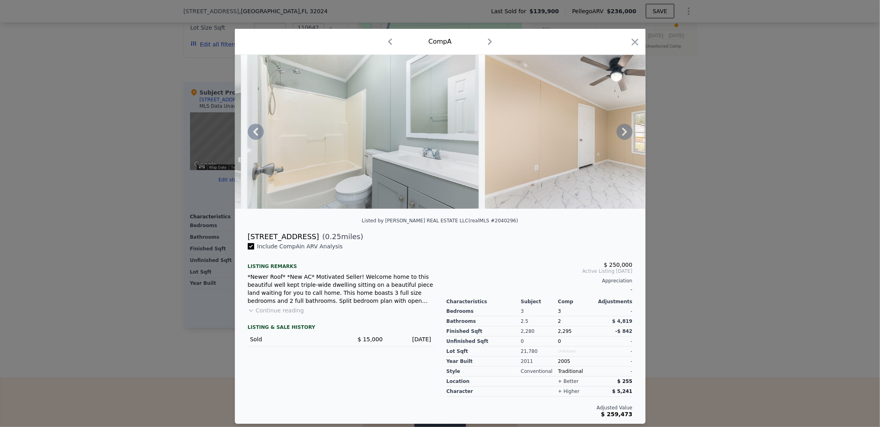
click at [620, 132] on icon at bounding box center [625, 132] width 16 height 16
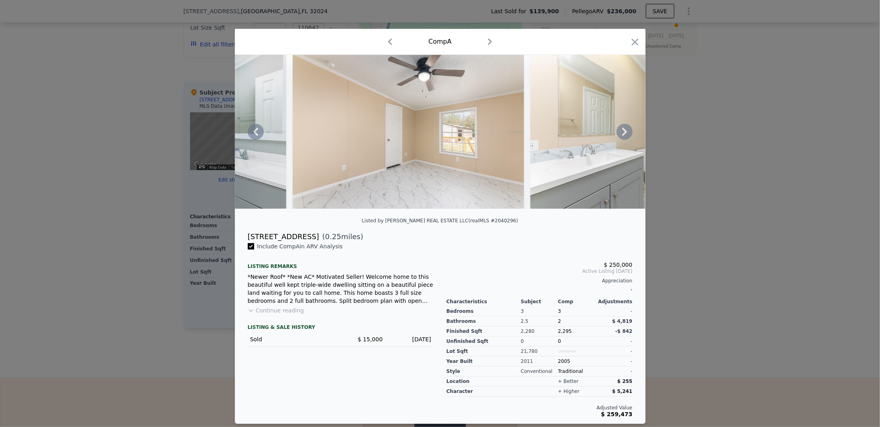
click at [620, 132] on icon at bounding box center [625, 132] width 16 height 16
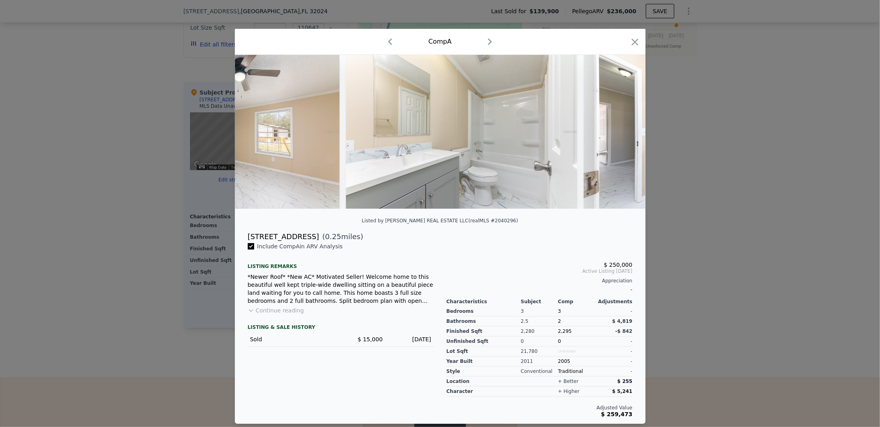
scroll to position [0, 7505]
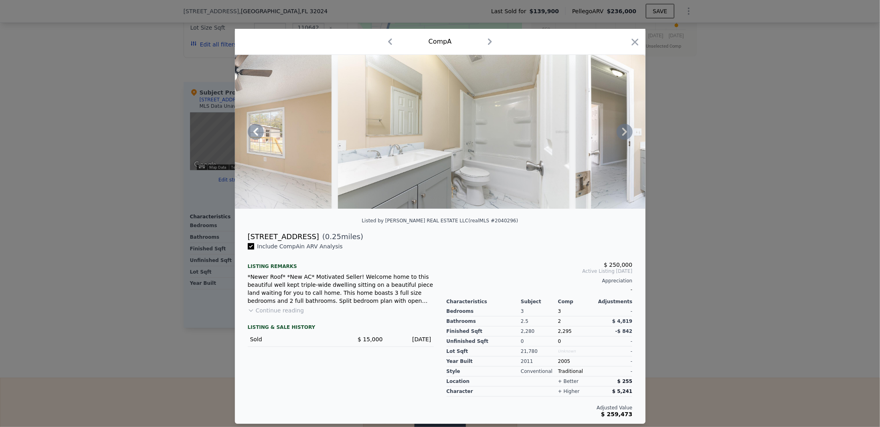
click at [620, 132] on icon at bounding box center [625, 132] width 16 height 16
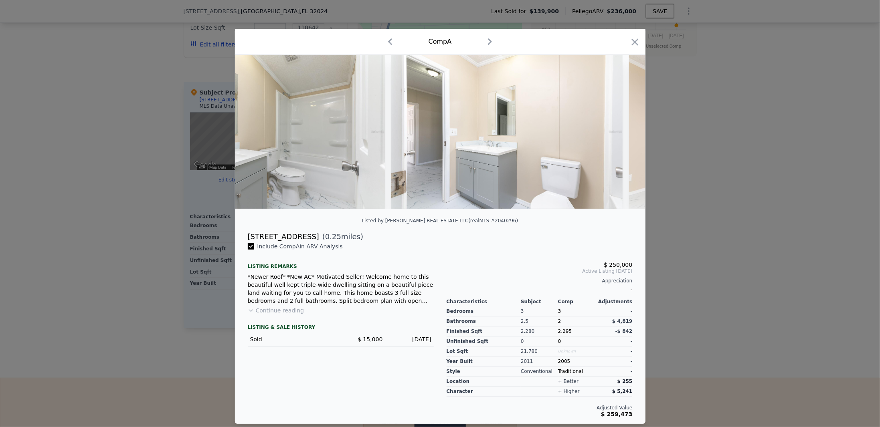
scroll to position [0, 7698]
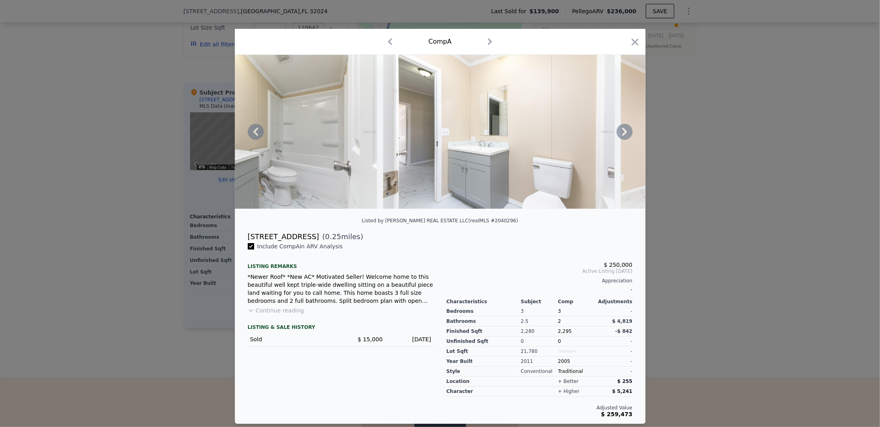
click at [620, 132] on icon at bounding box center [625, 132] width 16 height 16
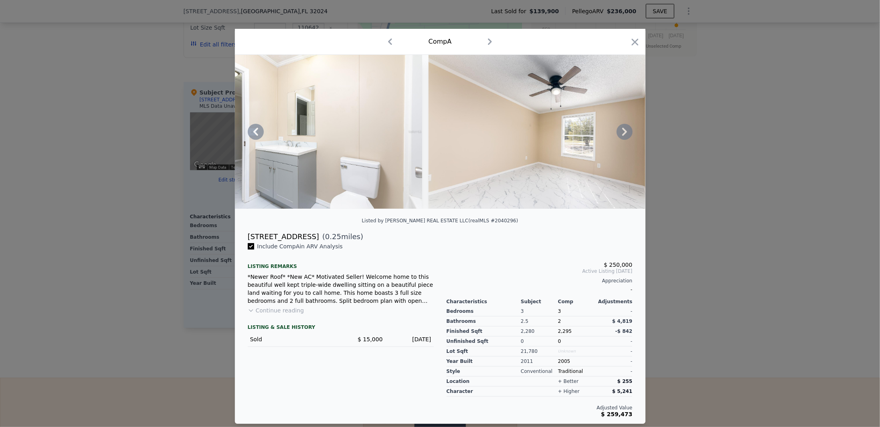
click at [620, 132] on icon at bounding box center [625, 132] width 16 height 16
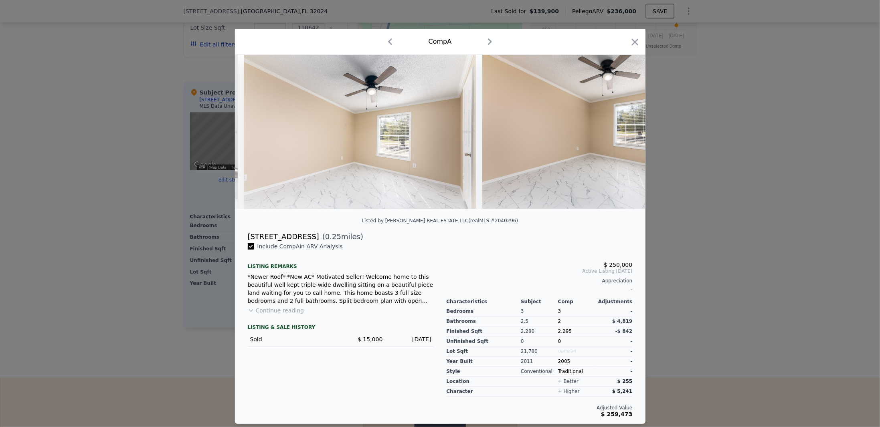
scroll to position [0, 8082]
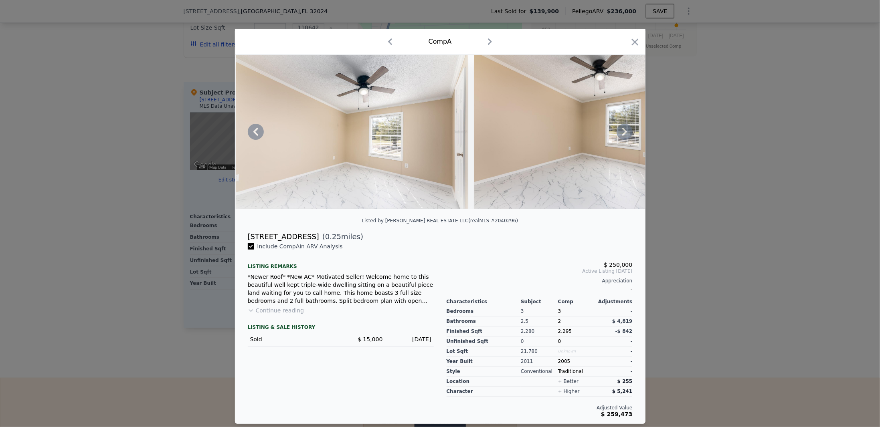
click at [620, 132] on icon at bounding box center [625, 132] width 16 height 16
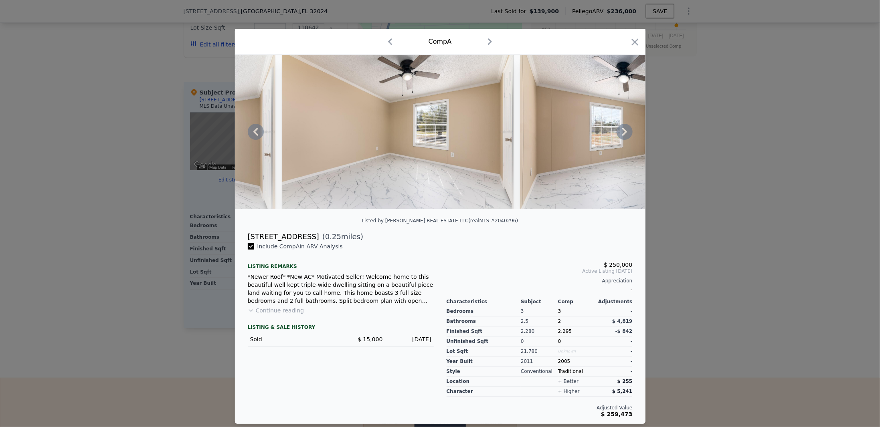
click at [620, 132] on icon at bounding box center [625, 132] width 16 height 16
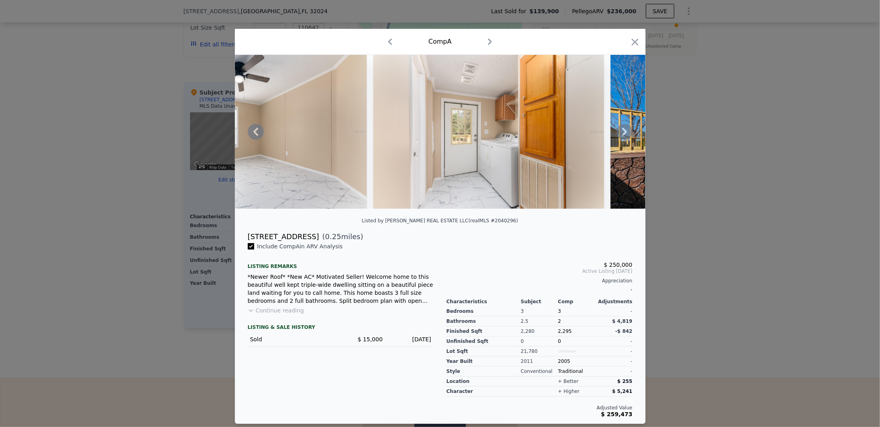
click at [620, 132] on icon at bounding box center [625, 132] width 16 height 16
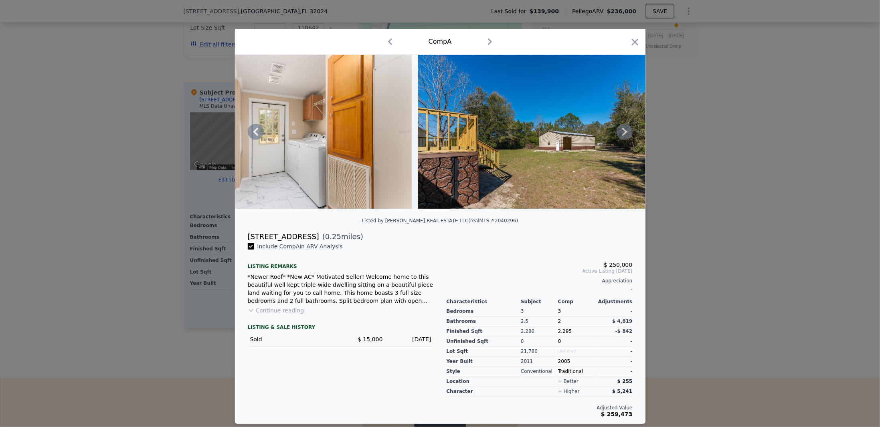
click at [620, 132] on icon at bounding box center [625, 132] width 16 height 16
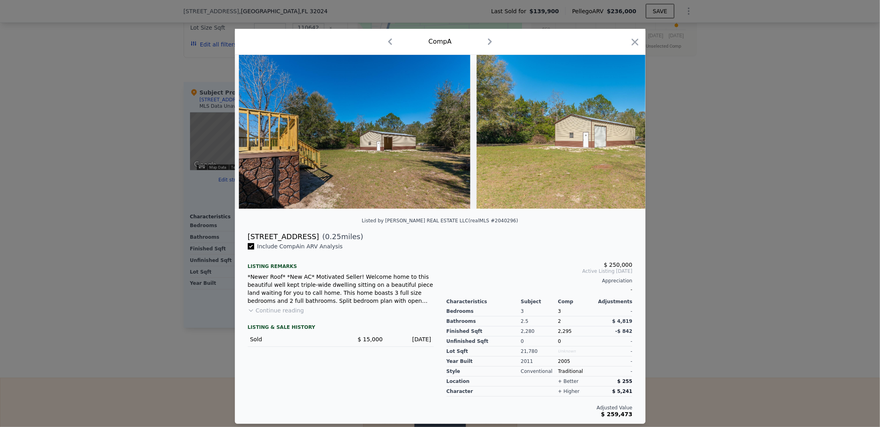
scroll to position [0, 9045]
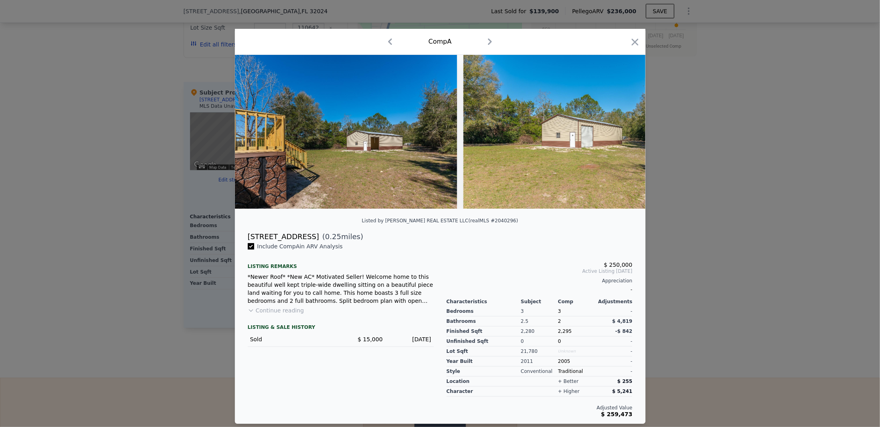
click at [620, 132] on div at bounding box center [440, 132] width 411 height 154
click at [620, 132] on icon at bounding box center [625, 132] width 16 height 16
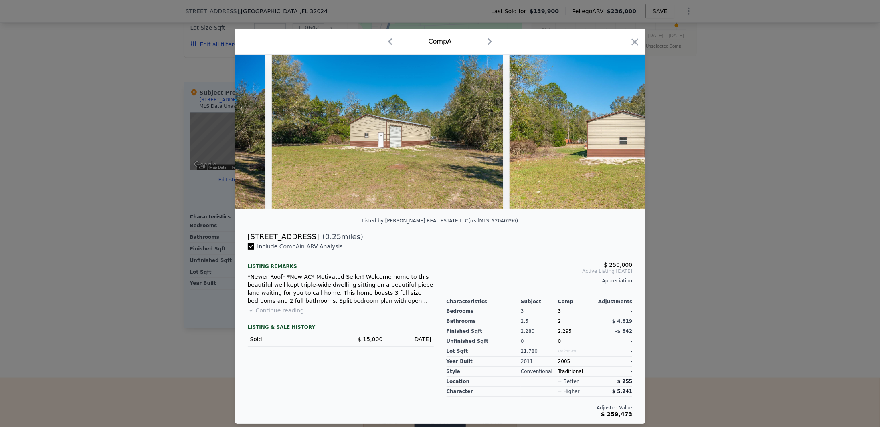
scroll to position [0, 9237]
click at [635, 41] on icon "button" at bounding box center [634, 41] width 11 height 11
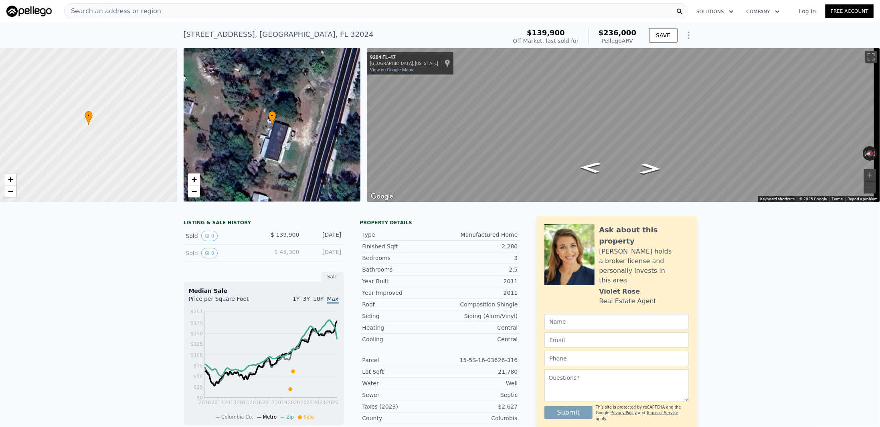
click at [221, 4] on div "Search an address or region" at bounding box center [376, 11] width 624 height 16
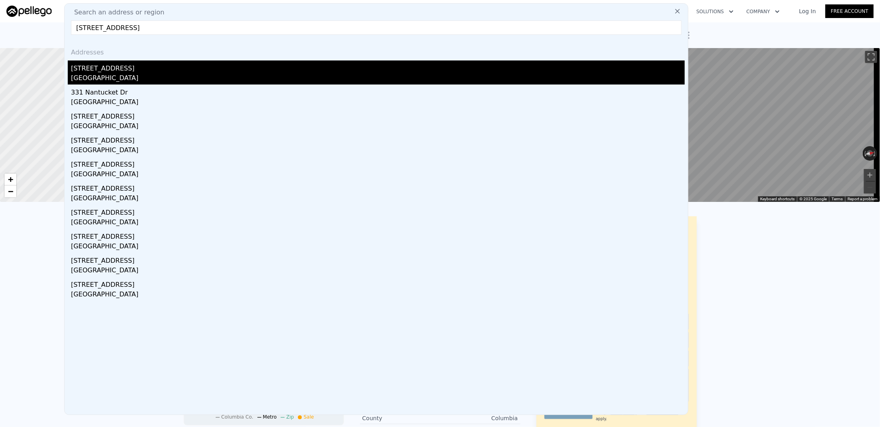
type input "[STREET_ADDRESS]"
click at [91, 73] on div "[GEOGRAPHIC_DATA]" at bounding box center [378, 78] width 614 height 11
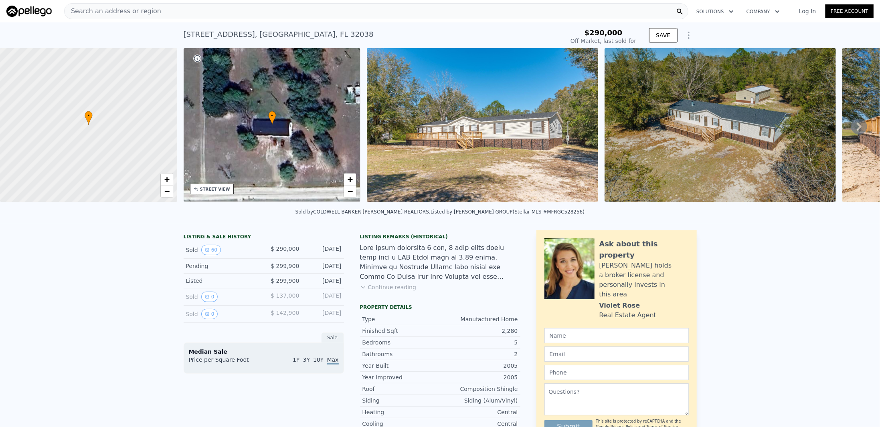
type input "-$ 306,564"
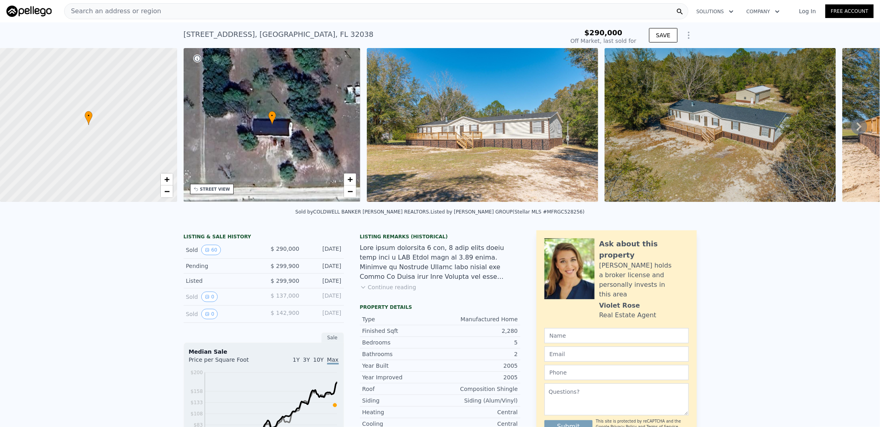
type input "$ 318,000"
type input "-$ 8,173"
click at [200, 10] on div "Search an address or region" at bounding box center [376, 11] width 624 height 16
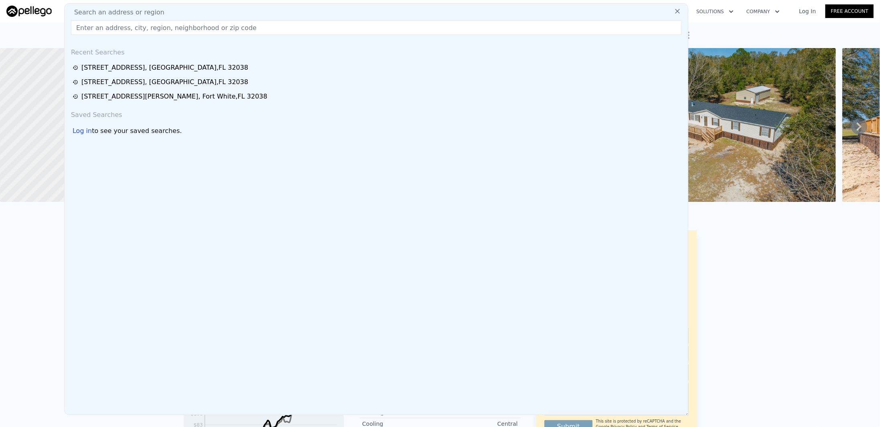
click at [200, 10] on div "Search an address or region" at bounding box center [376, 13] width 617 height 10
click at [176, 25] on input "text" at bounding box center [376, 27] width 611 height 14
paste input "[STREET_ADDRESS]"
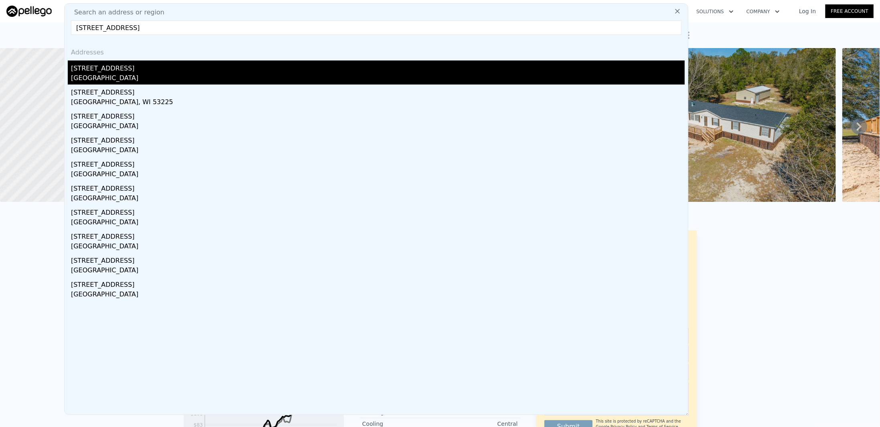
type input "[STREET_ADDRESS]"
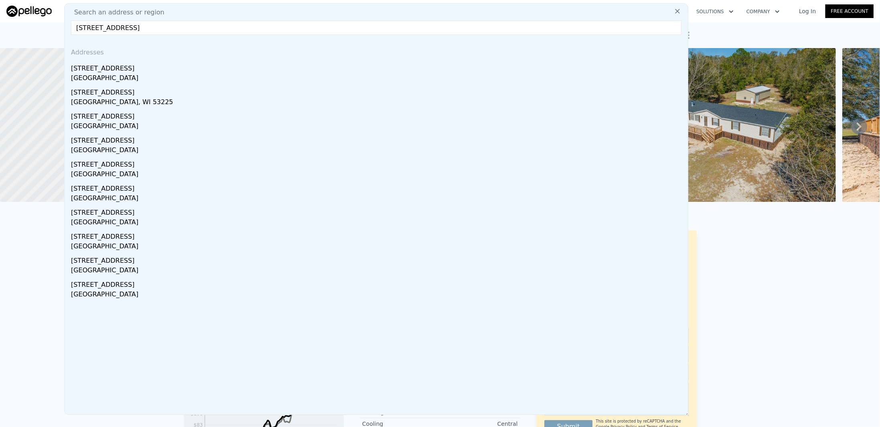
drag, startPoint x: 168, startPoint y: 72, endPoint x: 193, endPoint y: 70, distance: 24.5
click at [168, 72] on div "[STREET_ADDRESS]" at bounding box center [378, 67] width 614 height 13
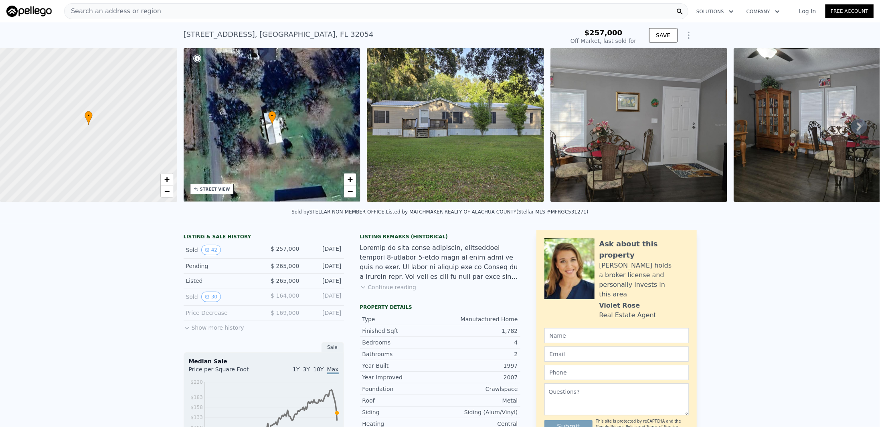
type input "$ 257,000"
type input "-$ 30,279"
click at [211, 10] on div "Search an address or region" at bounding box center [376, 11] width 624 height 16
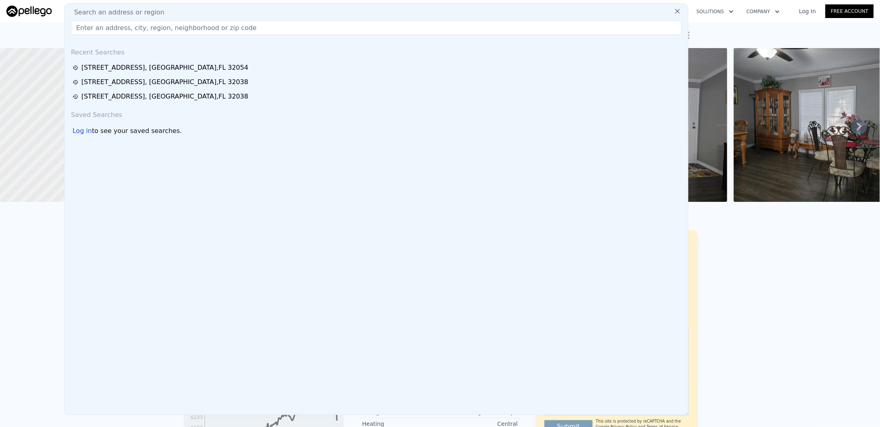
click at [211, 10] on div "Search an address or region" at bounding box center [376, 13] width 617 height 10
click at [188, 26] on input "text" at bounding box center [376, 27] width 611 height 14
paste input "156 [PERSON_NAME] Gln"
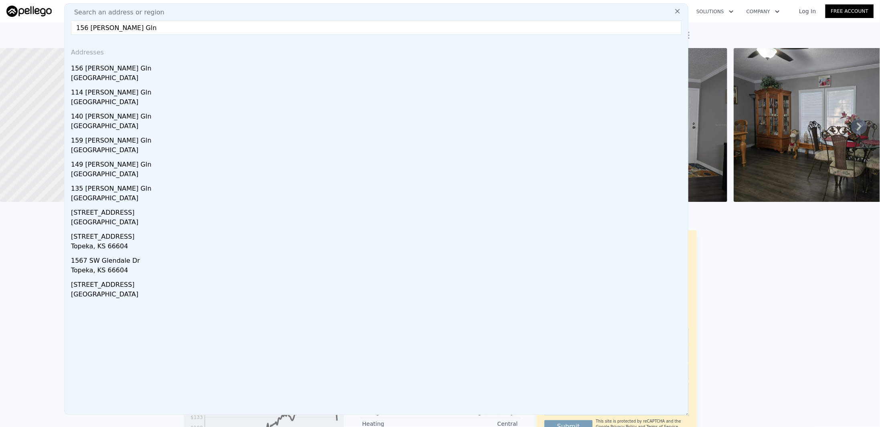
type input "156 [PERSON_NAME] Gln"
click at [124, 72] on div "156 [PERSON_NAME] Gln" at bounding box center [378, 67] width 614 height 13
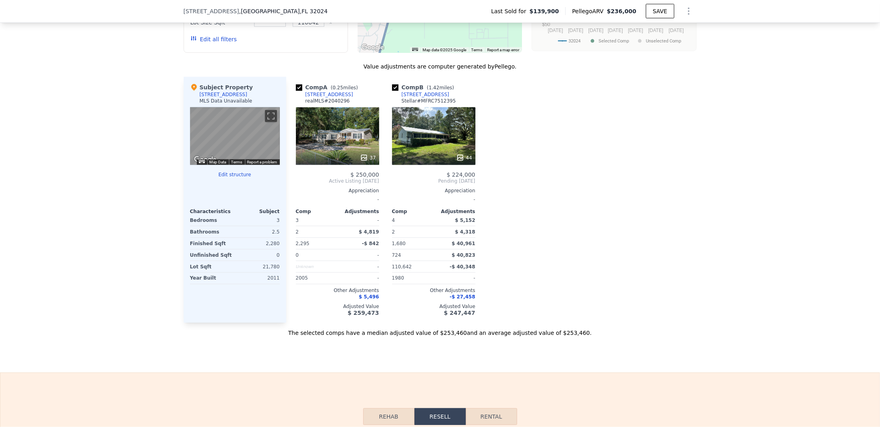
scroll to position [651, 0]
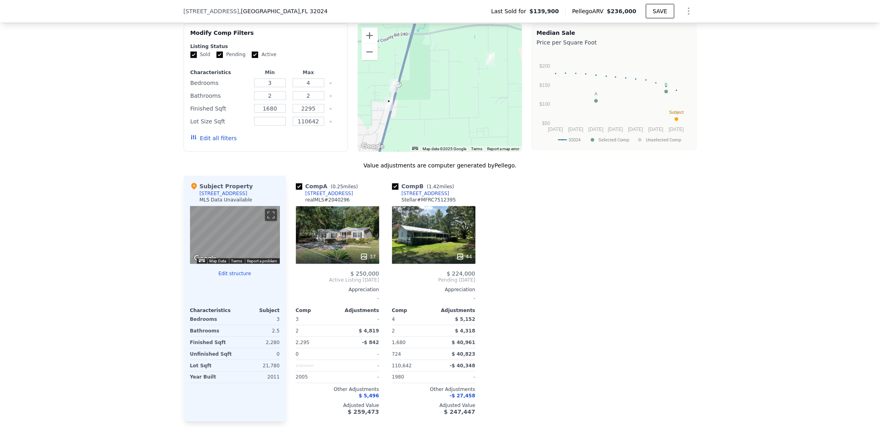
click at [210, 142] on button "Edit all filters" at bounding box center [213, 138] width 47 height 8
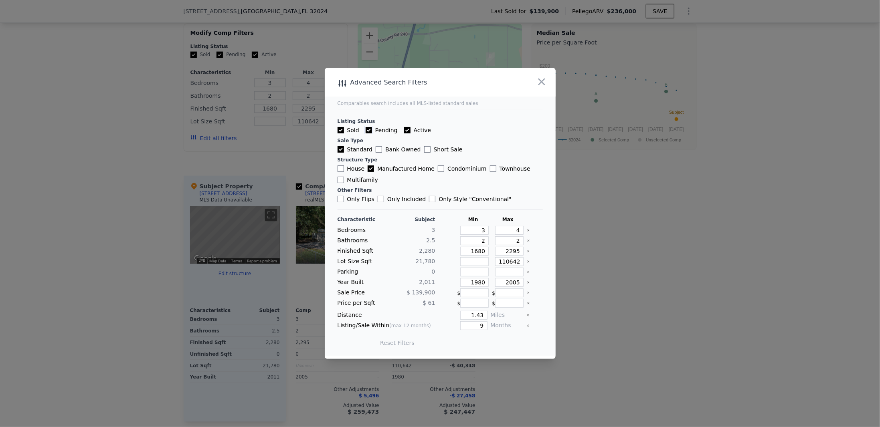
click at [366, 132] on input "Pending" at bounding box center [369, 130] width 6 height 6
checkbox input "false"
click at [404, 129] on input "Active" at bounding box center [407, 130] width 6 height 6
checkbox input "false"
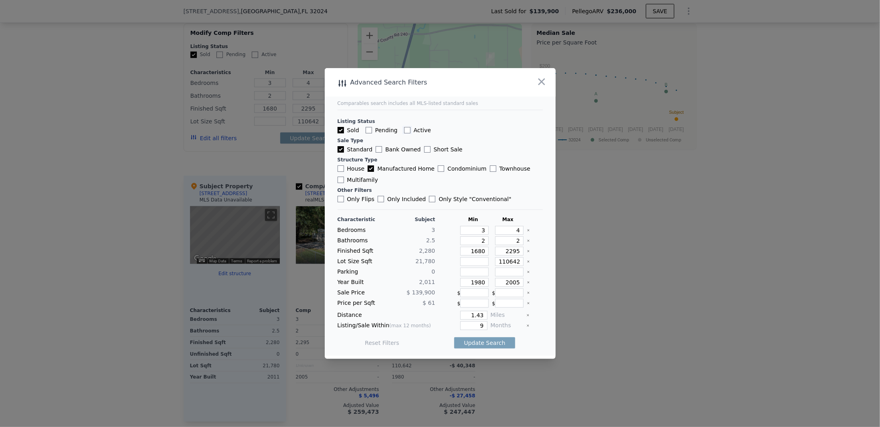
checkbox input "false"
click at [513, 235] on input "4" at bounding box center [509, 230] width 28 height 9
type input "5"
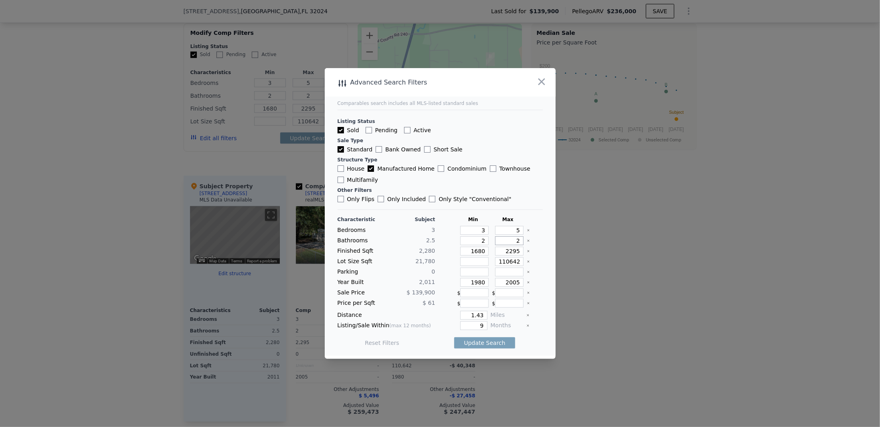
drag, startPoint x: 509, startPoint y: 242, endPoint x: 516, endPoint y: 242, distance: 7.6
click at [516, 242] on input "2" at bounding box center [509, 241] width 28 height 9
type input "3"
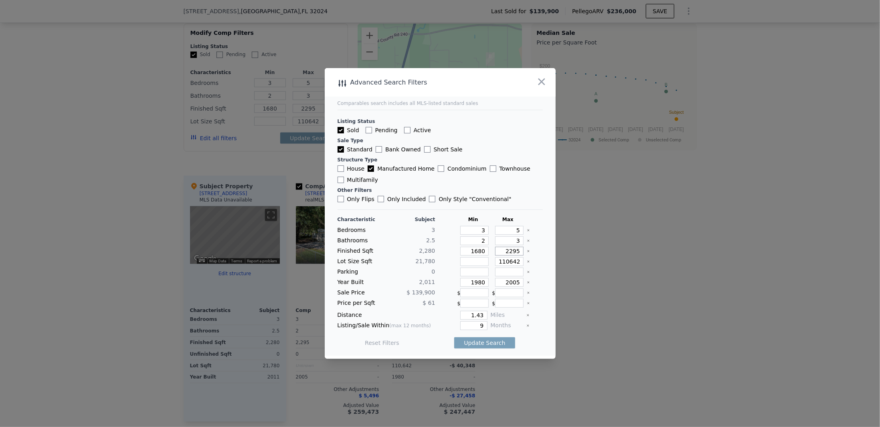
click at [512, 253] on input "2295" at bounding box center [509, 251] width 28 height 9
type input "225"
type input "25"
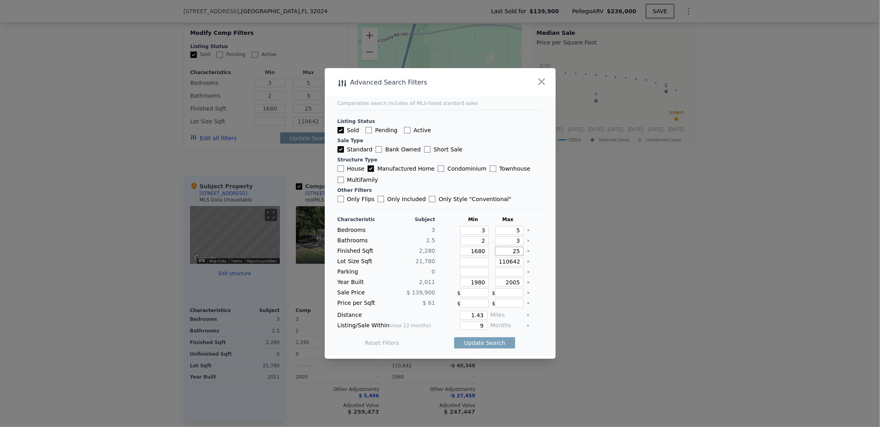
click at [514, 252] on input "25" at bounding box center [509, 251] width 28 height 9
type input "250"
type input "2500"
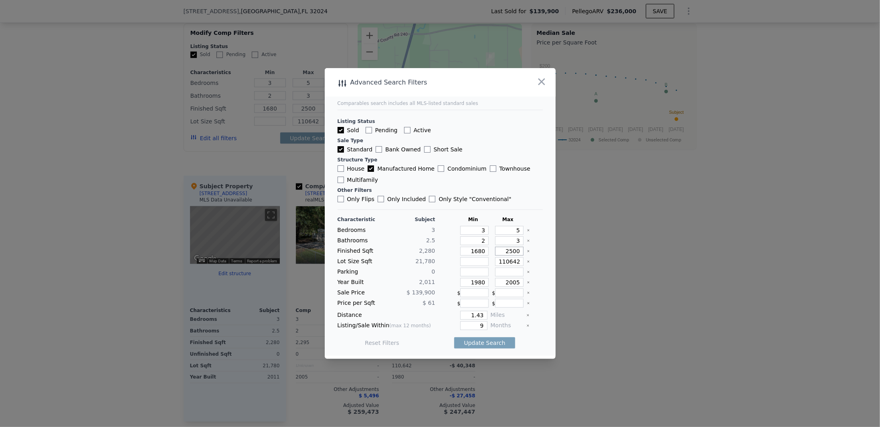
type input "2500"
click at [500, 261] on input "110642" at bounding box center [509, 261] width 28 height 9
click at [516, 263] on input "110642" at bounding box center [509, 261] width 28 height 9
type input "1106420"
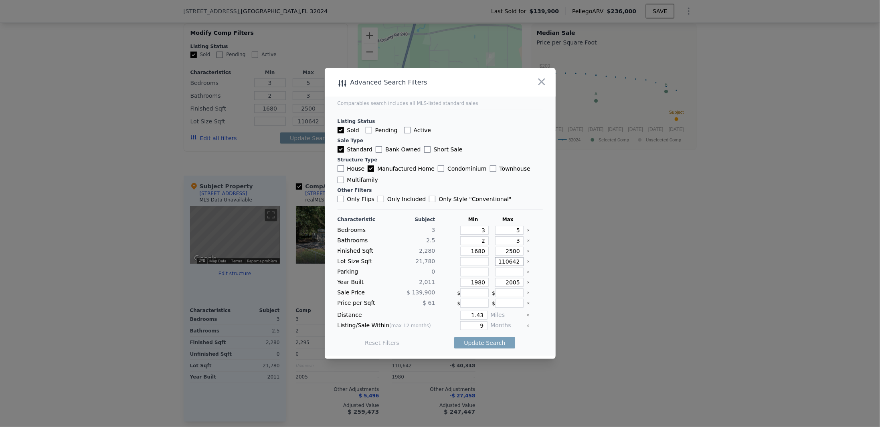
type input "1106420"
drag, startPoint x: 507, startPoint y: 283, endPoint x: 518, endPoint y: 283, distance: 10.8
click at [518, 283] on div "2005" at bounding box center [508, 282] width 32 height 9
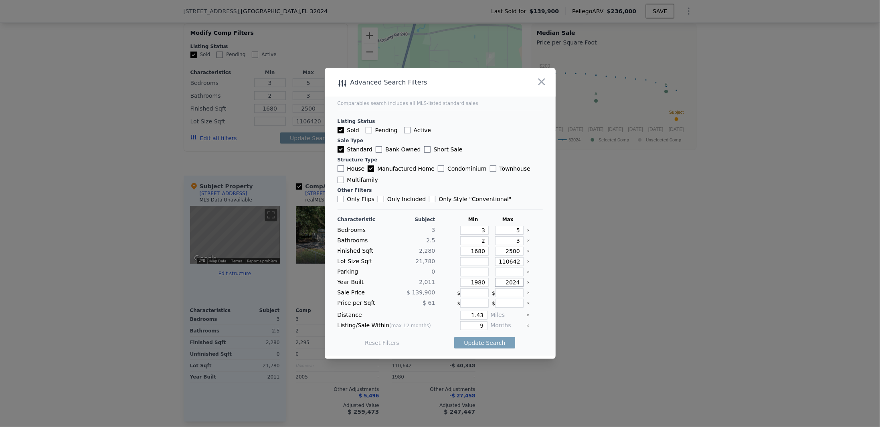
type input "2024"
drag, startPoint x: 471, startPoint y: 315, endPoint x: 488, endPoint y: 316, distance: 16.8
click at [488, 316] on div "Distance 1.43 Miles" at bounding box center [440, 315] width 205 height 9
type input "1"
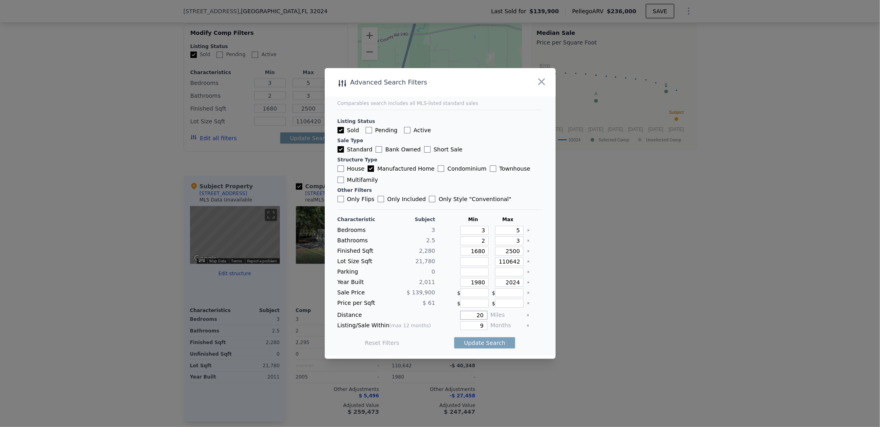
type input "20"
drag, startPoint x: 473, startPoint y: 324, endPoint x: 480, endPoint y: 324, distance: 6.8
click at [480, 324] on input "9" at bounding box center [473, 326] width 27 height 9
type input "12"
click at [476, 340] on button "Update Search" at bounding box center [484, 343] width 61 height 11
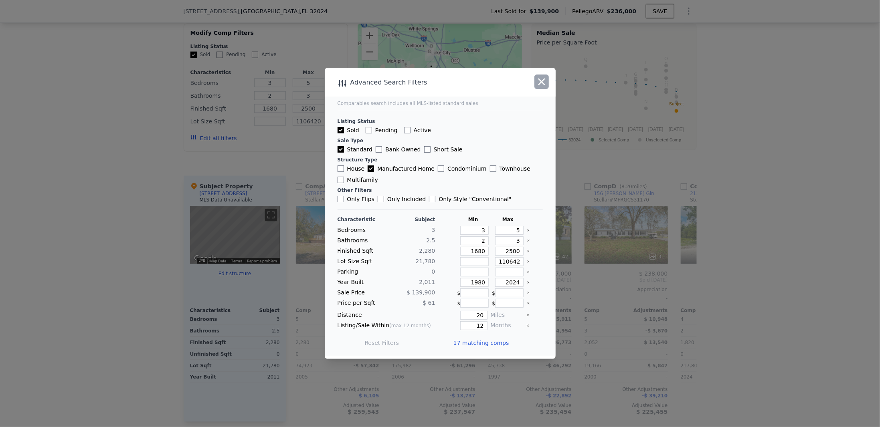
click at [543, 84] on icon "button" at bounding box center [541, 82] width 7 height 7
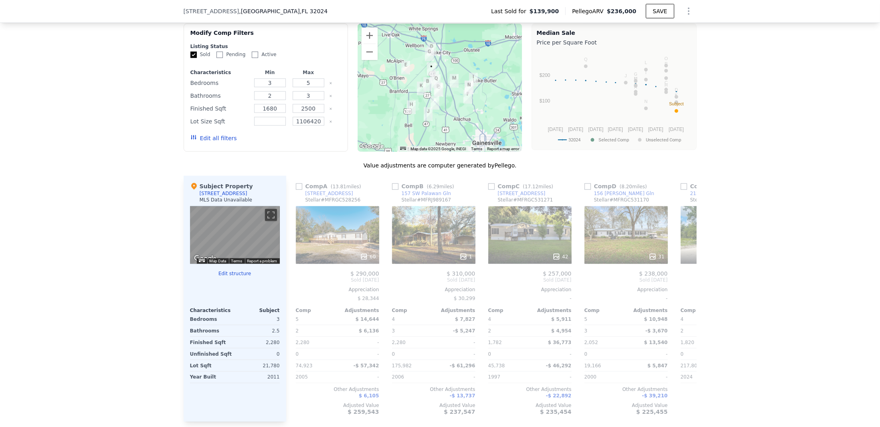
click at [334, 244] on div "60" at bounding box center [337, 235] width 83 height 58
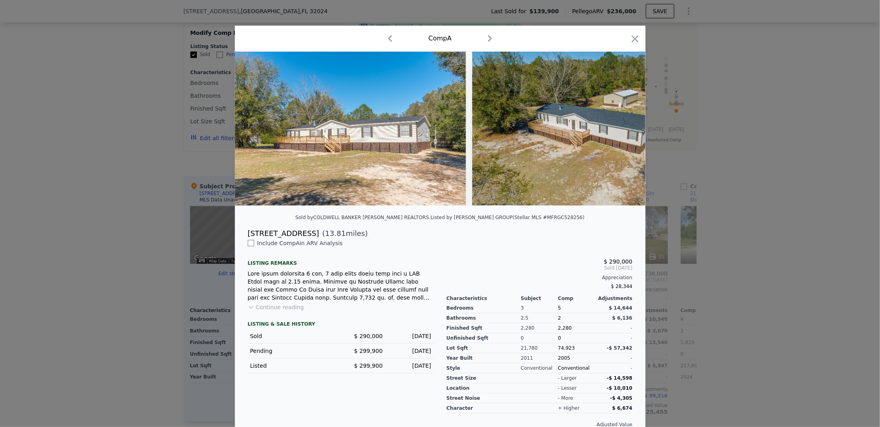
click at [248, 239] on div "[STREET_ADDRESS]" at bounding box center [283, 233] width 71 height 11
click at [248, 247] on input "checkbox" at bounding box center [251, 243] width 6 height 6
checkbox input "true"
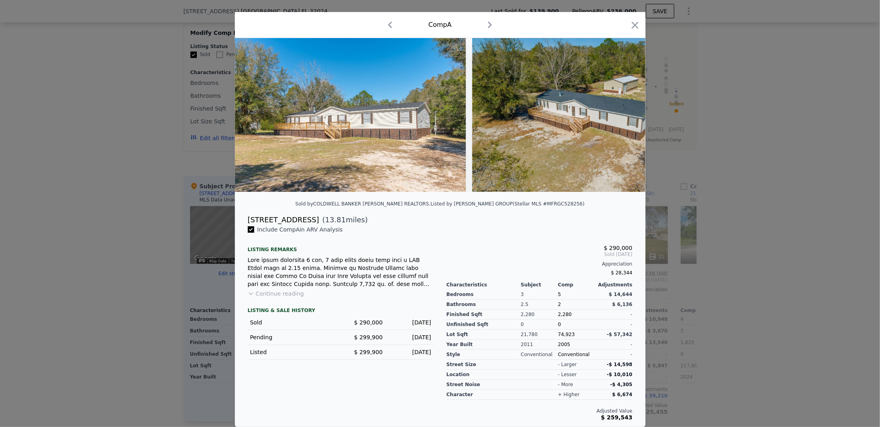
scroll to position [17, 0]
click at [264, 223] on div "[STREET_ADDRESS]" at bounding box center [283, 219] width 71 height 11
copy div "[STREET_ADDRESS]"
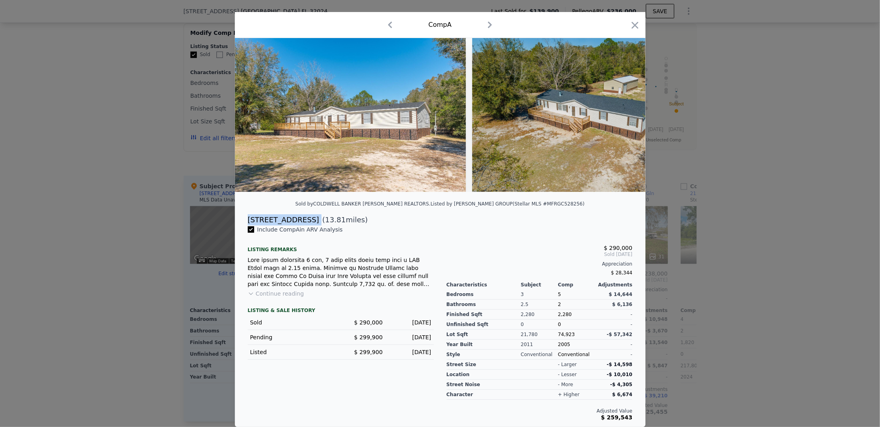
click at [629, 20] on icon "button" at bounding box center [634, 25] width 11 height 11
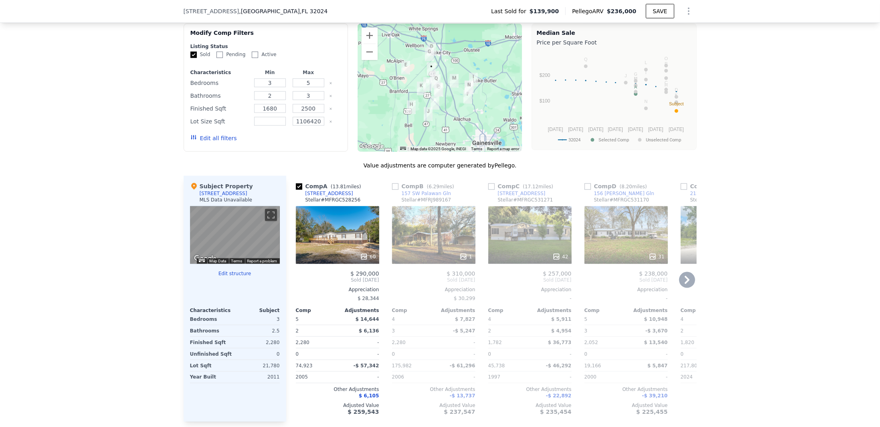
click at [429, 243] on div "1" at bounding box center [433, 235] width 83 height 58
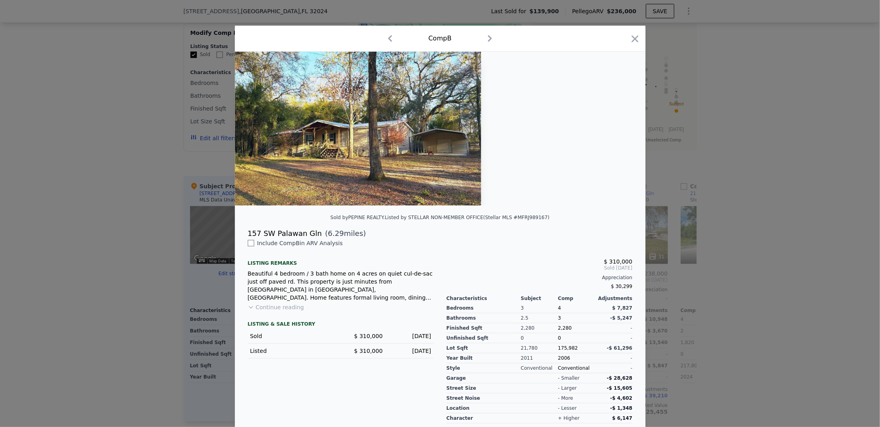
click at [427, 144] on img at bounding box center [358, 129] width 246 height 154
click at [485, 37] on icon "button" at bounding box center [490, 38] width 13 height 13
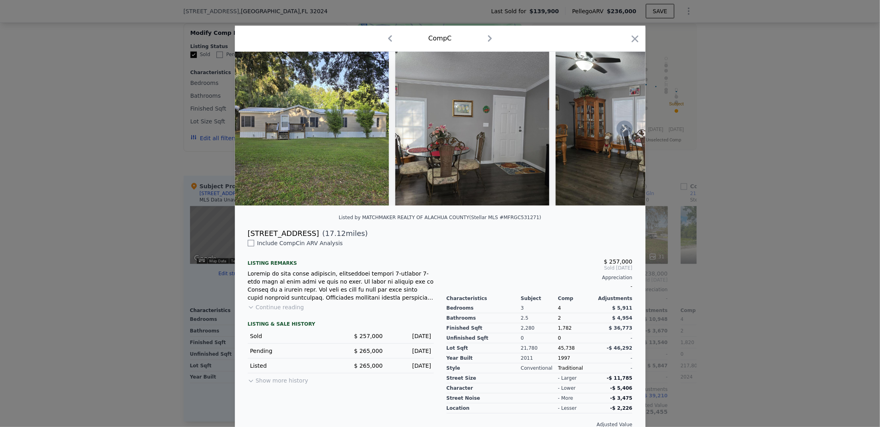
click at [342, 128] on img at bounding box center [312, 129] width 154 height 154
click at [474, 99] on img at bounding box center [472, 129] width 154 height 154
click at [627, 132] on icon at bounding box center [625, 129] width 16 height 16
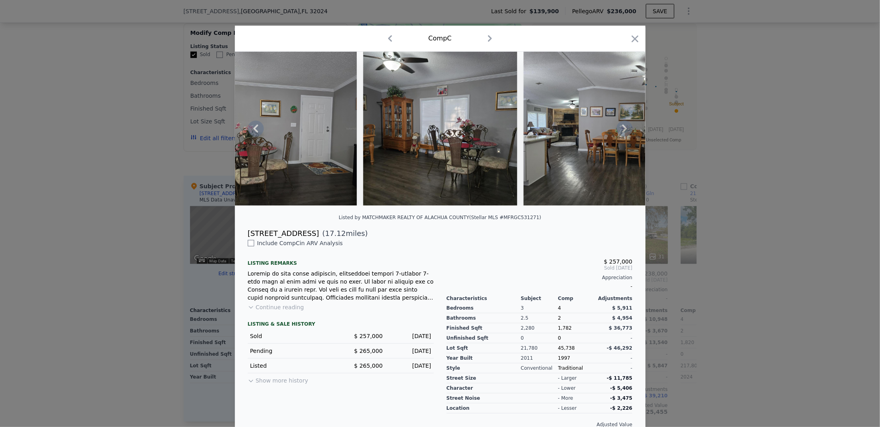
click at [627, 132] on icon at bounding box center [625, 129] width 16 height 16
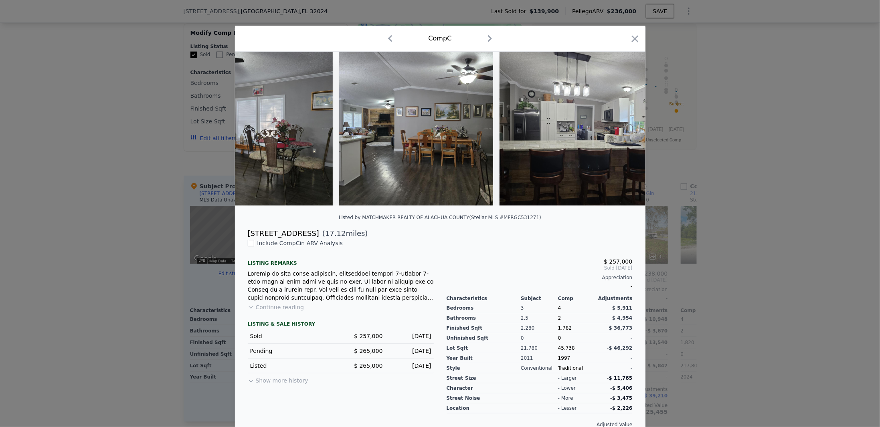
scroll to position [0, 385]
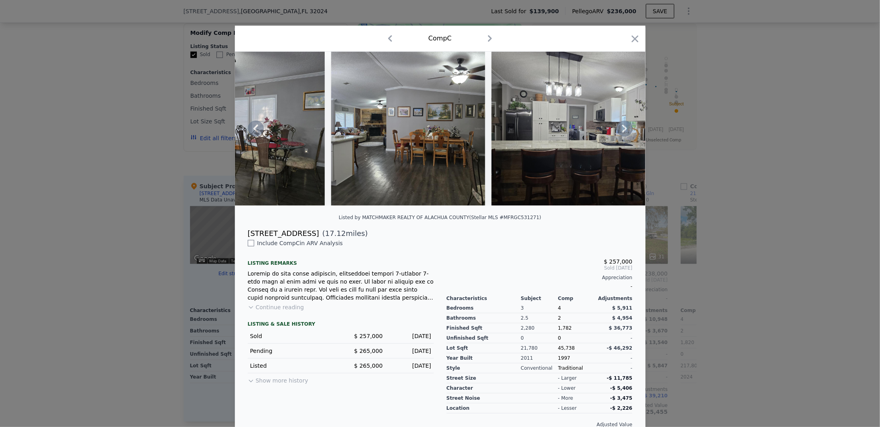
click at [627, 132] on icon at bounding box center [625, 129] width 16 height 16
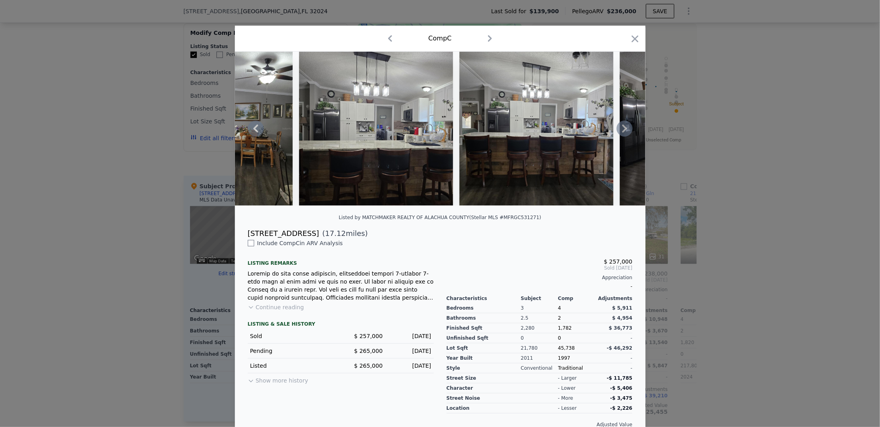
click at [627, 132] on icon at bounding box center [625, 129] width 16 height 16
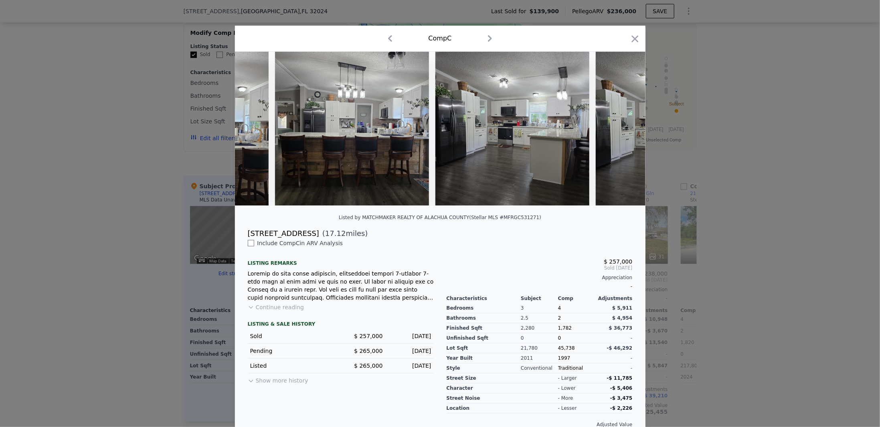
scroll to position [0, 770]
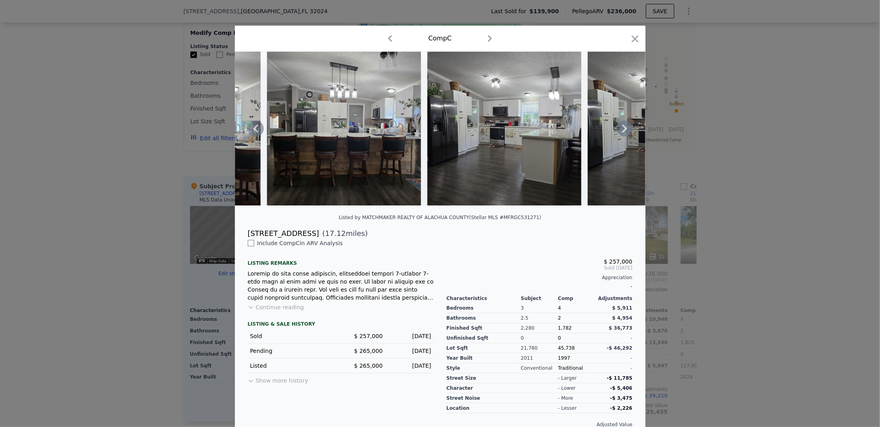
click at [271, 239] on div "[STREET_ADDRESS]" at bounding box center [283, 233] width 71 height 11
copy div "[STREET_ADDRESS]"
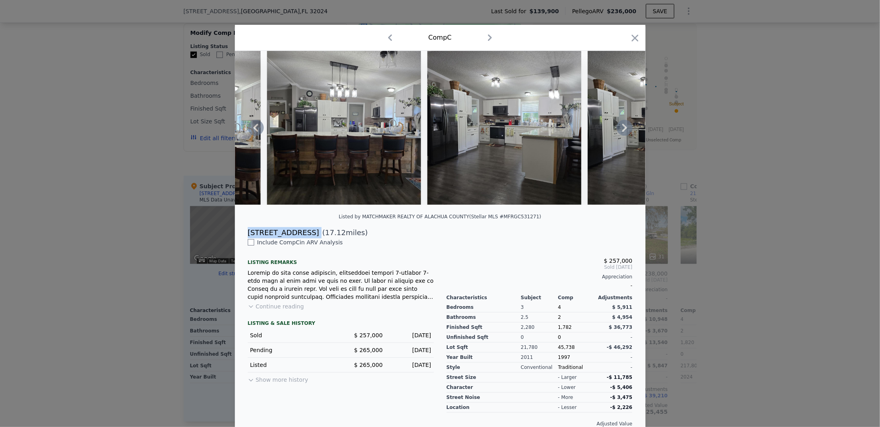
scroll to position [0, 0]
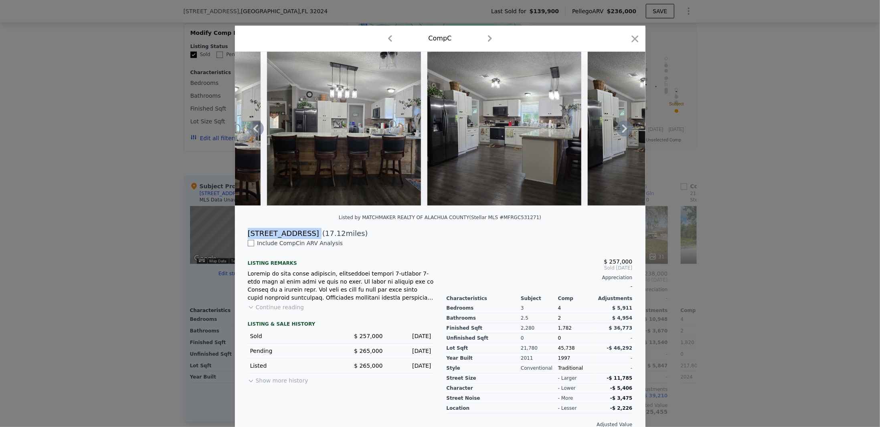
click at [488, 36] on icon "button" at bounding box center [490, 38] width 13 height 13
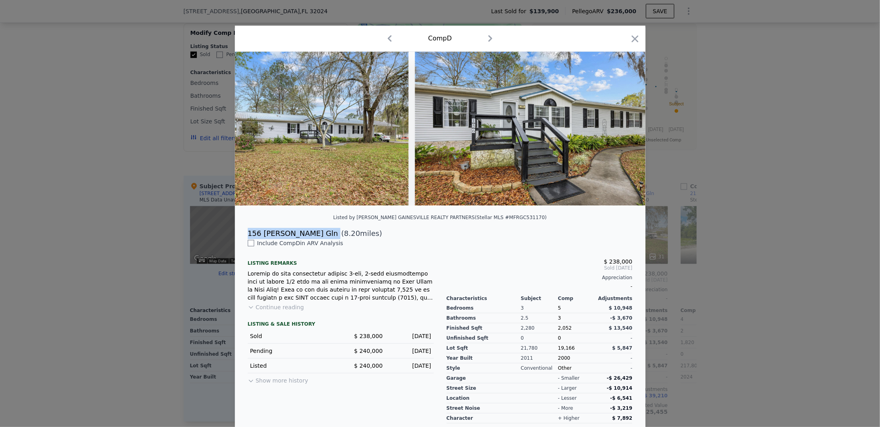
scroll to position [0, 13]
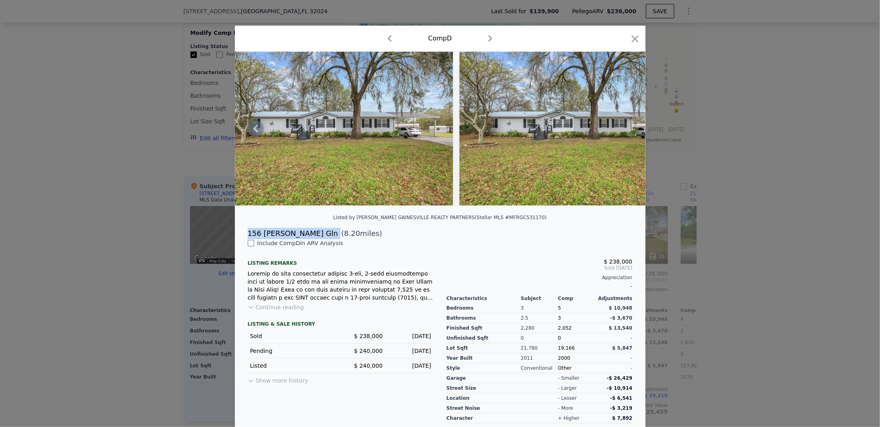
click at [289, 312] on button "Continue reading" at bounding box center [276, 307] width 57 height 8
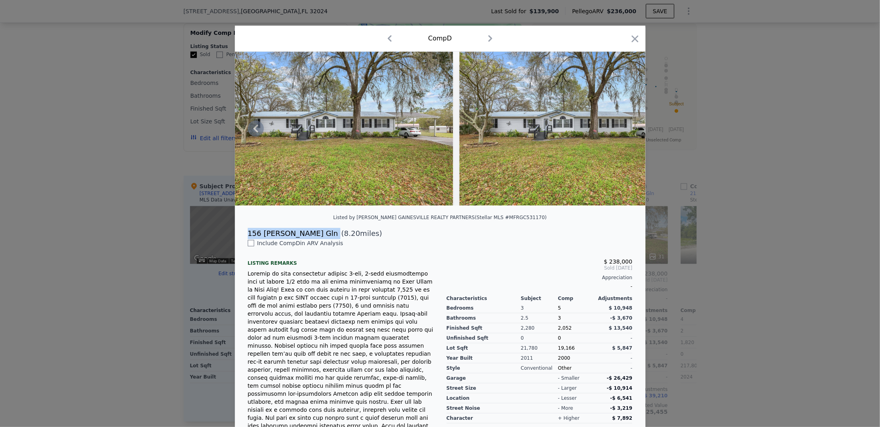
scroll to position [93, 0]
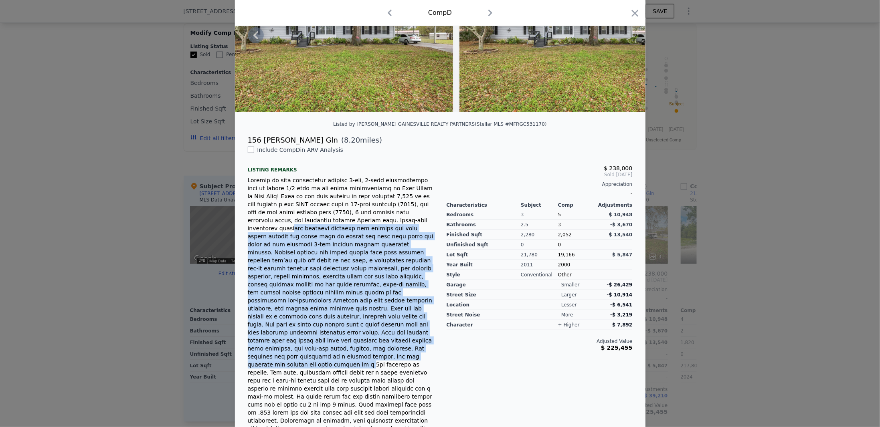
drag, startPoint x: 326, startPoint y: 227, endPoint x: 345, endPoint y: 336, distance: 111.5
click at [345, 336] on div at bounding box center [341, 324] width 186 height 297
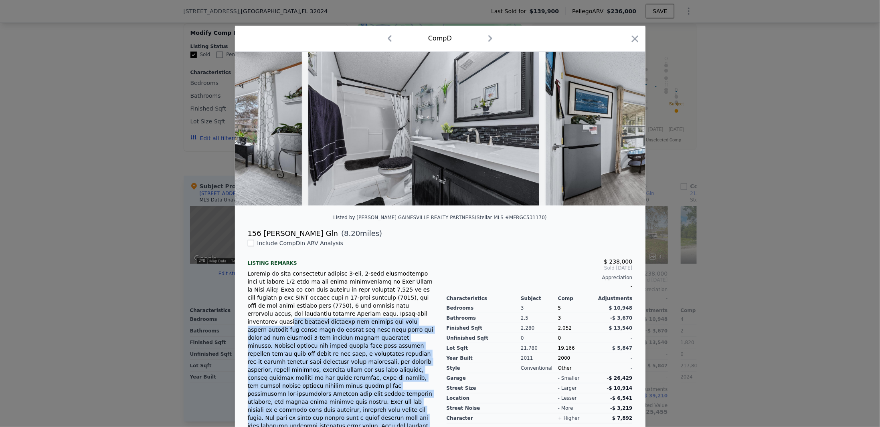
scroll to position [0, 5698]
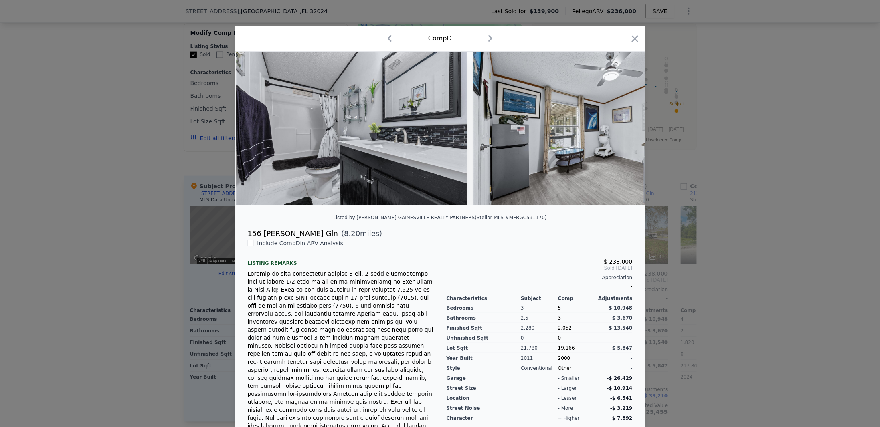
click at [277, 239] on div "156 [PERSON_NAME] Gln" at bounding box center [293, 233] width 91 height 11
copy div "156 [PERSON_NAME] Gln"
click at [488, 33] on icon "button" at bounding box center [490, 38] width 13 height 13
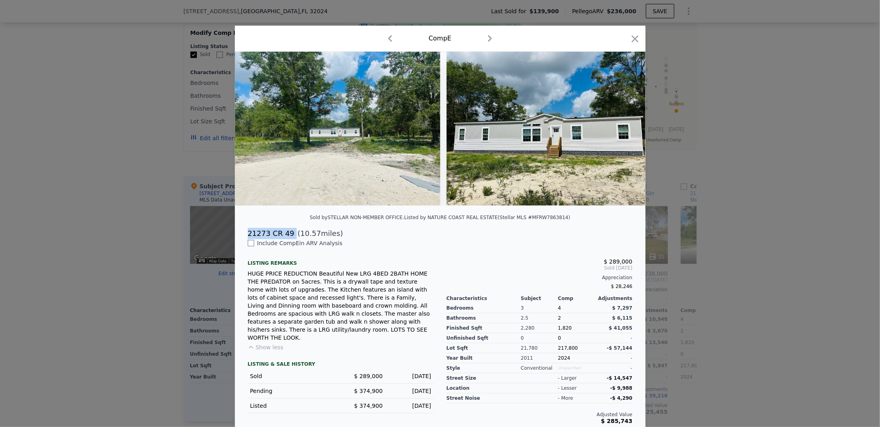
click at [485, 34] on icon "button" at bounding box center [490, 38] width 13 height 13
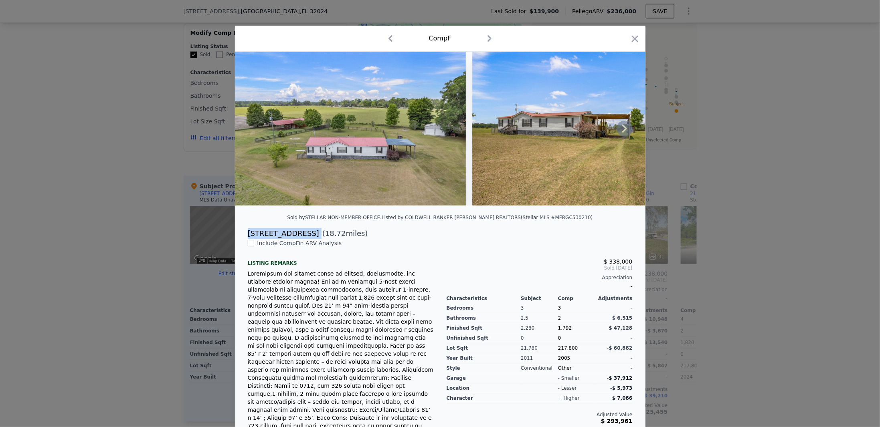
click at [437, 148] on img at bounding box center [350, 129] width 231 height 154
click at [623, 132] on icon at bounding box center [624, 129] width 5 height 8
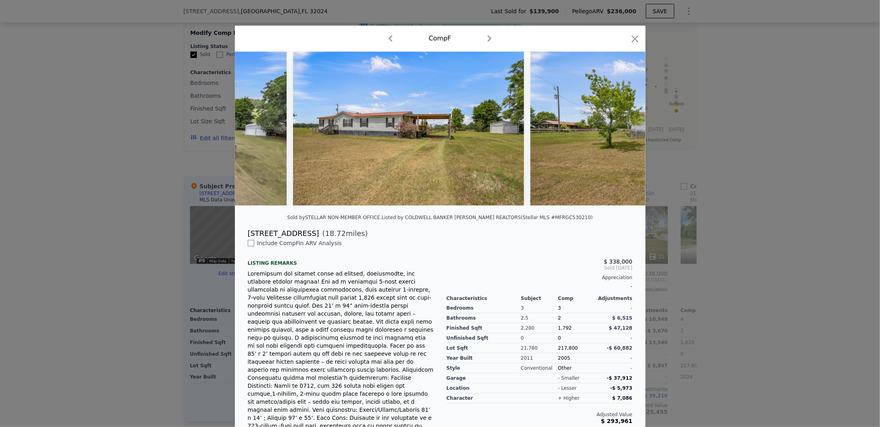
scroll to position [0, 192]
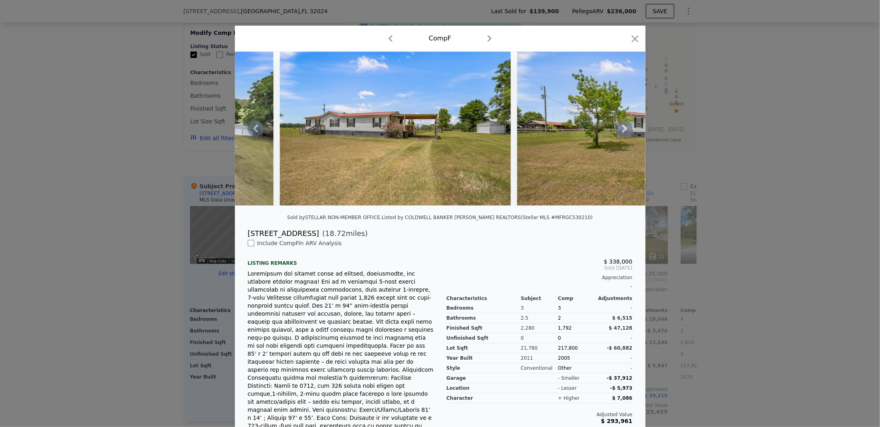
click at [621, 128] on icon at bounding box center [625, 129] width 16 height 16
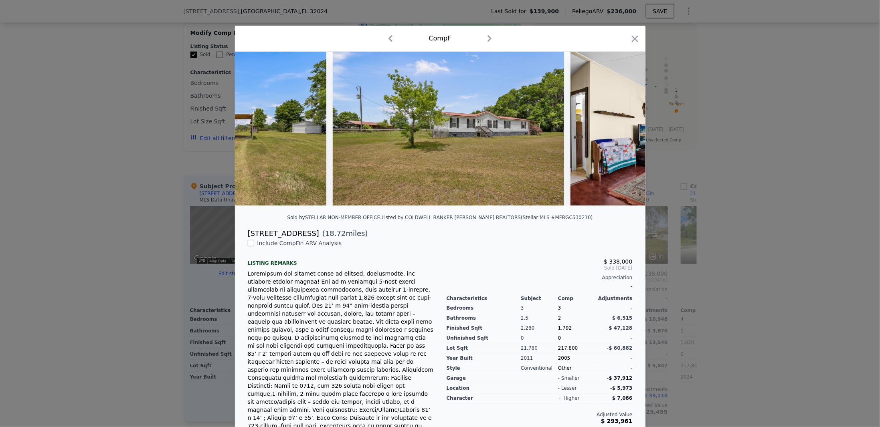
scroll to position [0, 385]
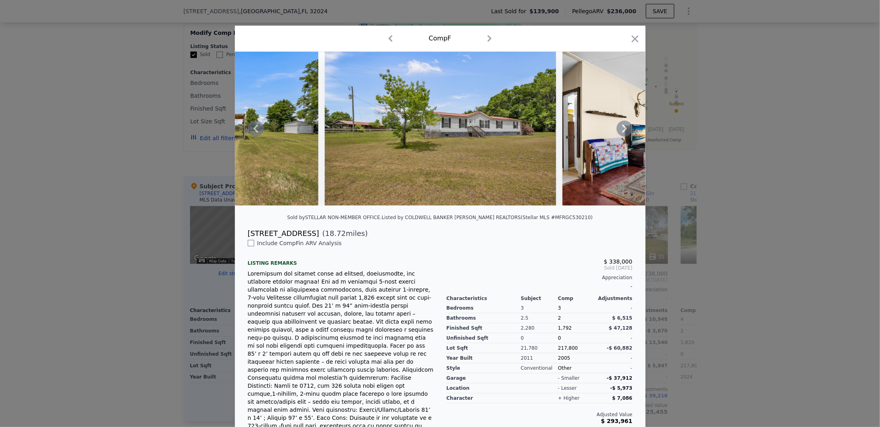
click at [621, 128] on icon at bounding box center [625, 129] width 16 height 16
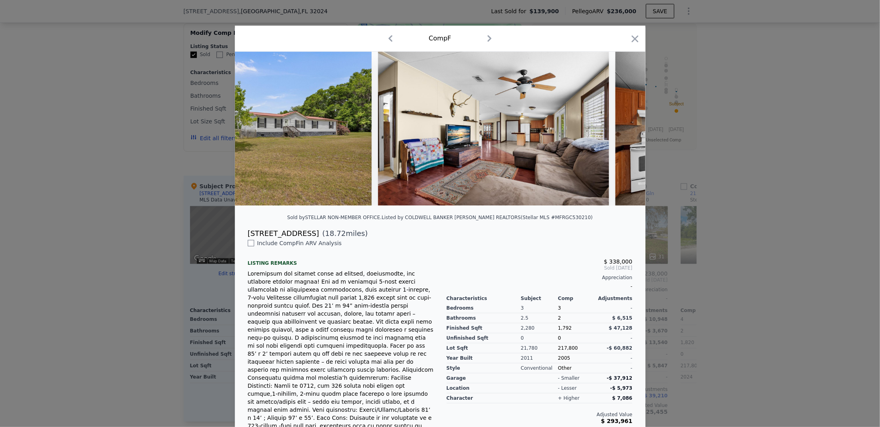
scroll to position [0, 577]
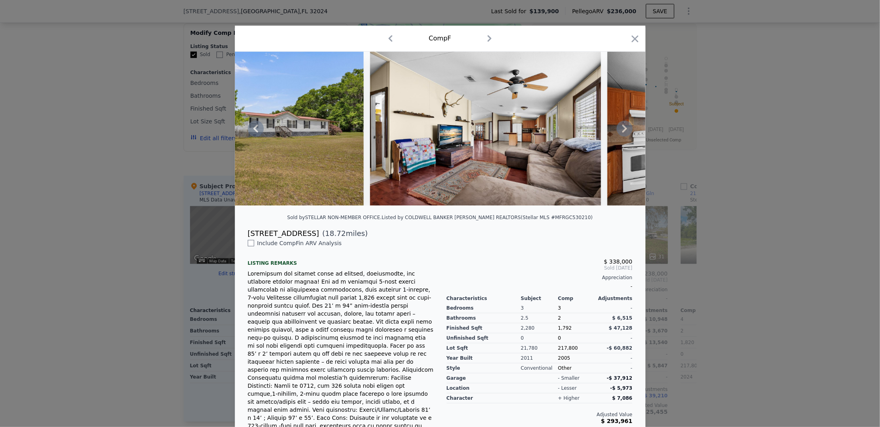
click at [621, 128] on icon at bounding box center [625, 129] width 16 height 16
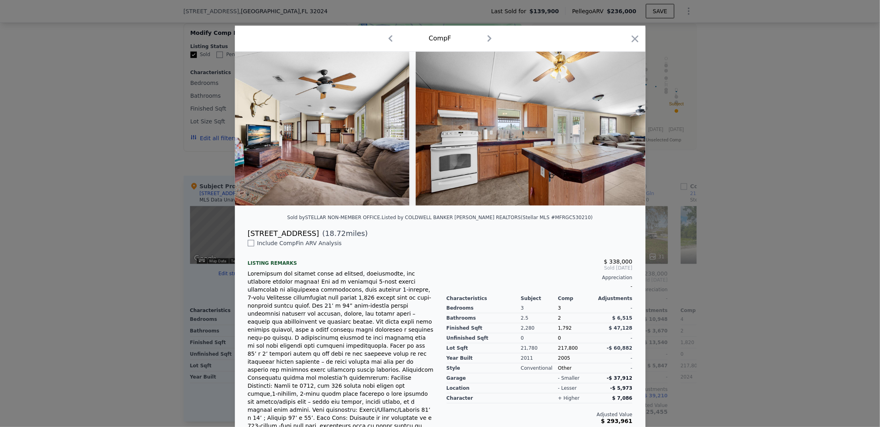
scroll to position [0, 770]
click at [621, 128] on icon at bounding box center [625, 129] width 16 height 16
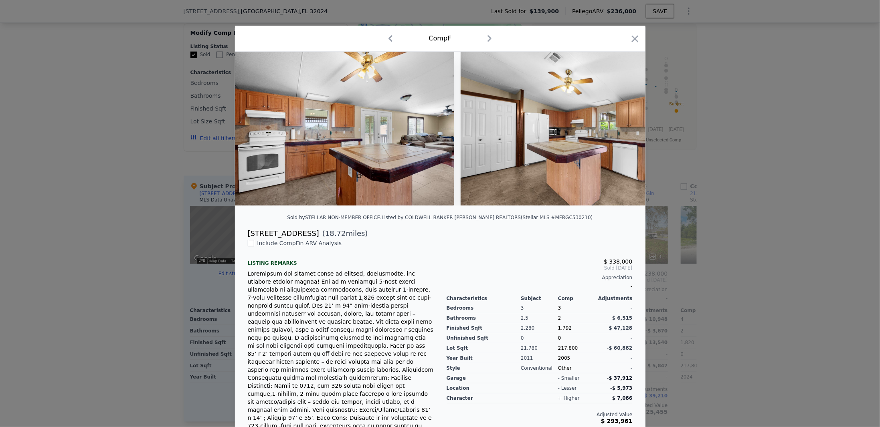
scroll to position [0, 962]
click at [621, 128] on div at bounding box center [440, 129] width 411 height 154
click at [621, 128] on icon at bounding box center [625, 129] width 16 height 16
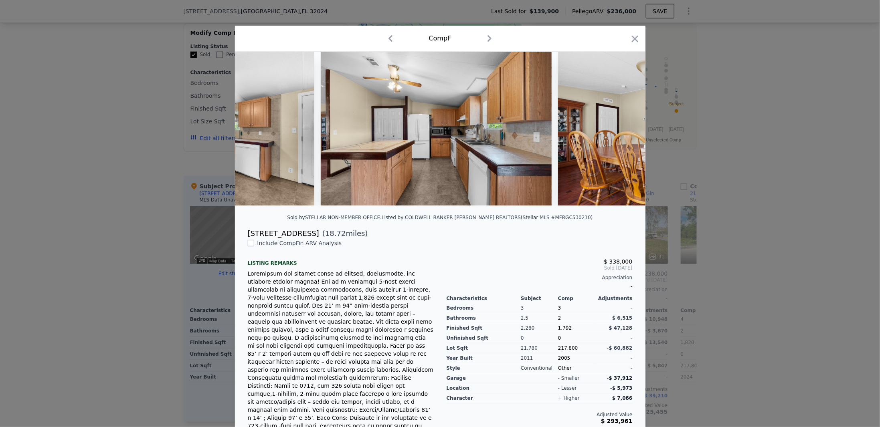
scroll to position [0, 1347]
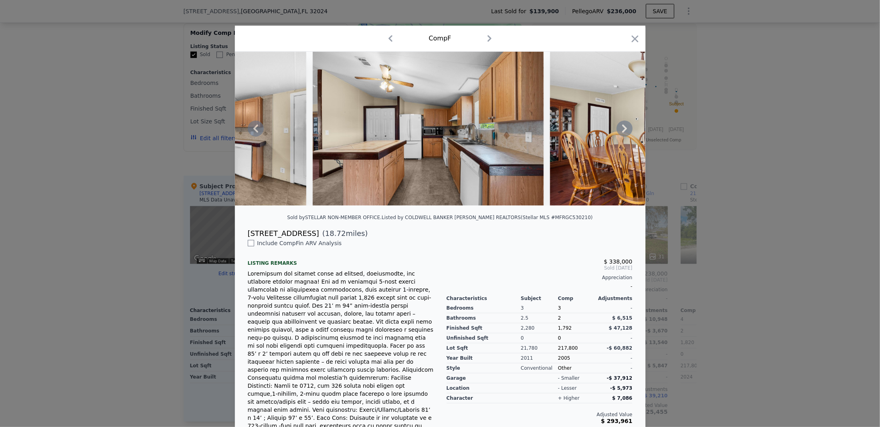
click at [621, 128] on div at bounding box center [440, 129] width 411 height 154
click at [621, 128] on icon at bounding box center [625, 129] width 16 height 16
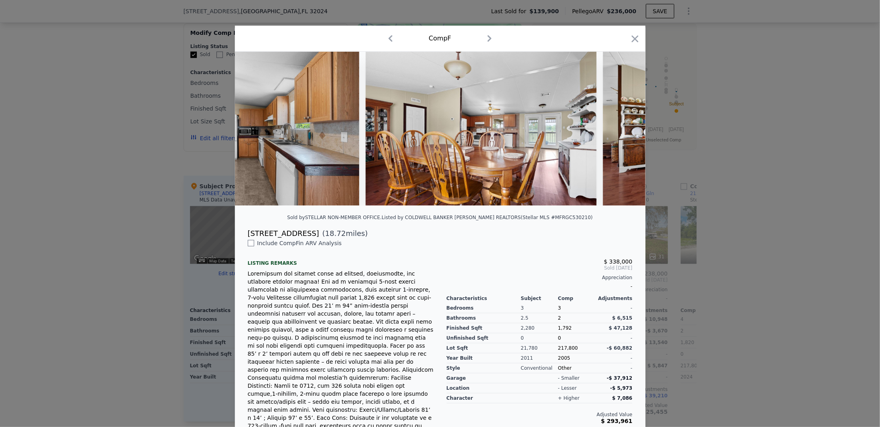
scroll to position [0, 1540]
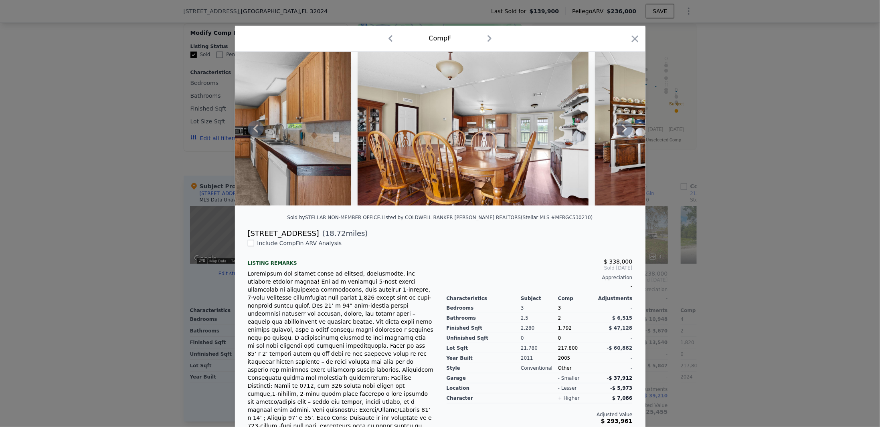
click at [621, 128] on icon at bounding box center [625, 129] width 16 height 16
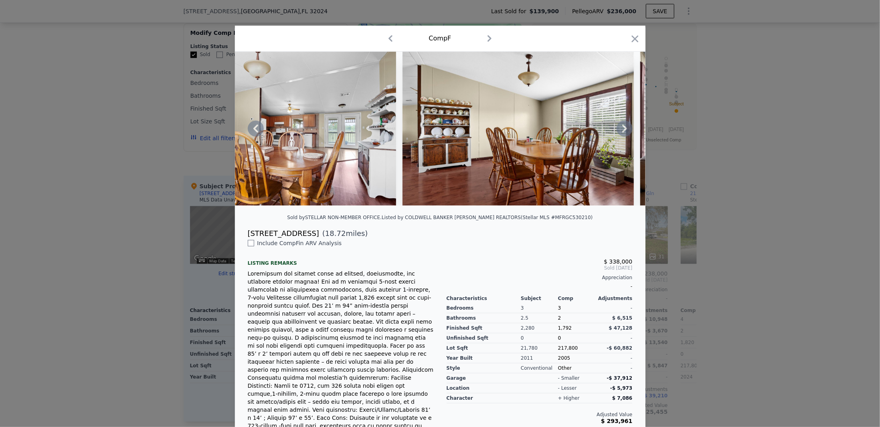
click at [621, 128] on icon at bounding box center [625, 129] width 16 height 16
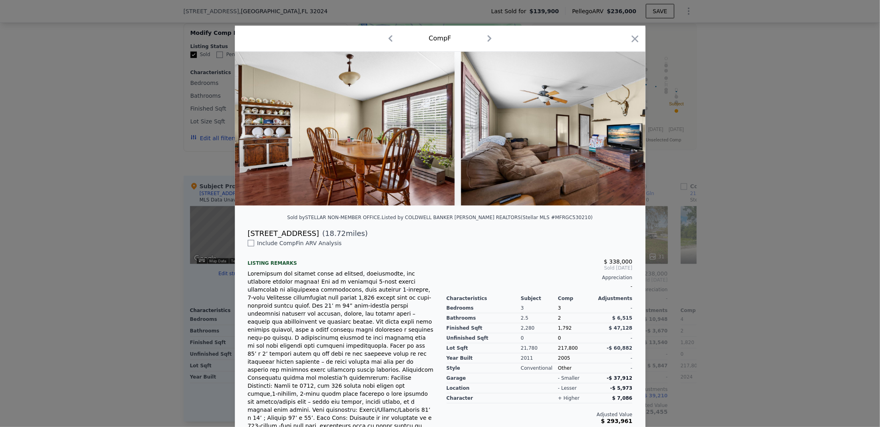
scroll to position [0, 1924]
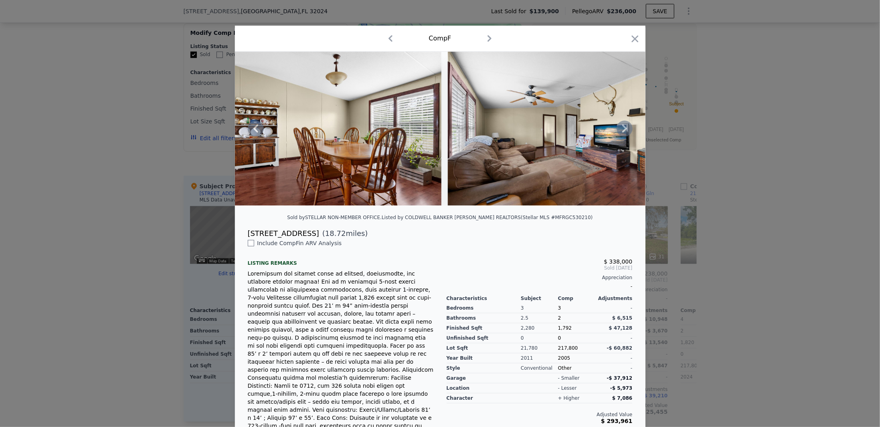
click at [621, 128] on icon at bounding box center [625, 129] width 16 height 16
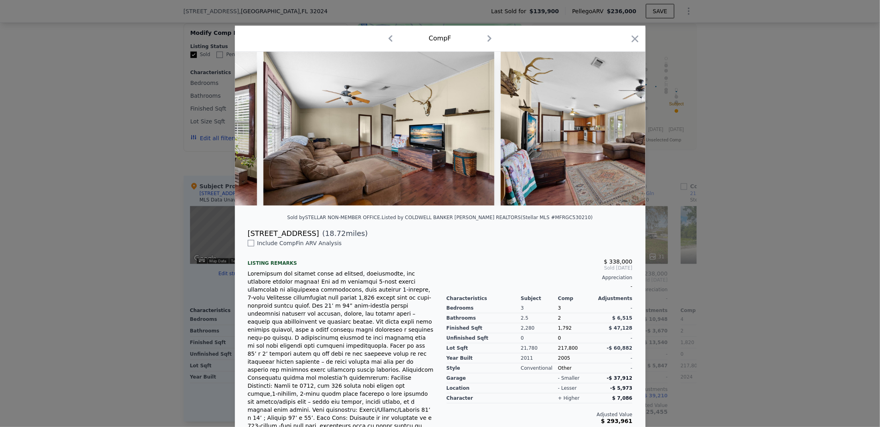
scroll to position [0, 2117]
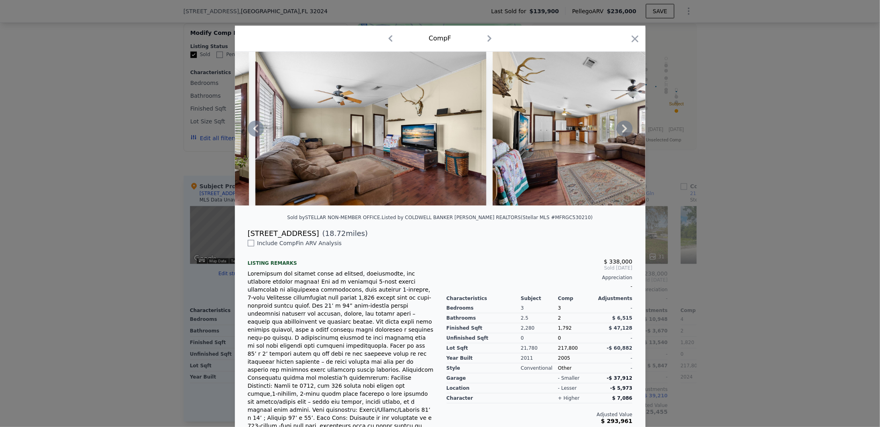
click at [488, 38] on icon "button" at bounding box center [490, 38] width 4 height 6
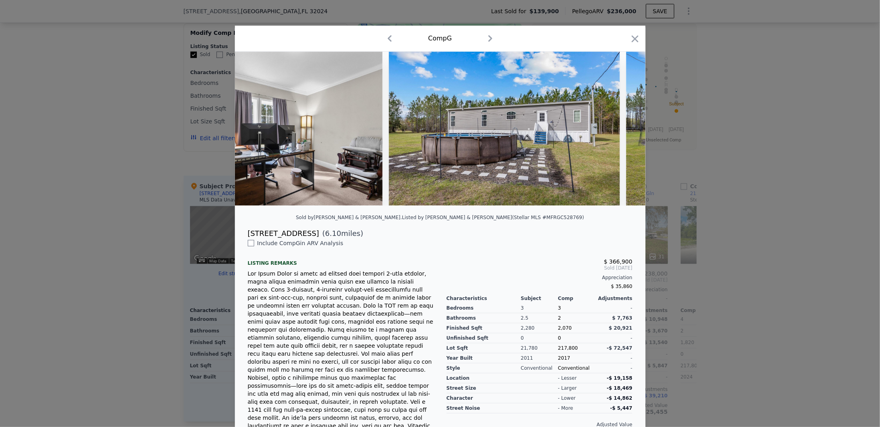
scroll to position [0, 4196]
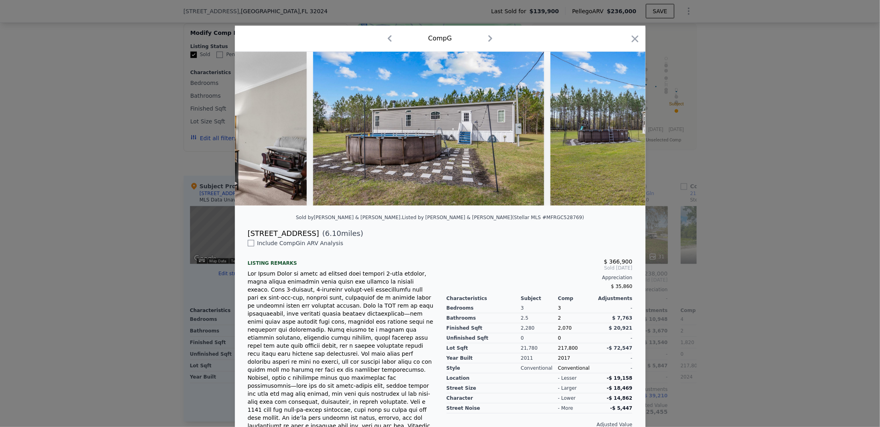
click at [488, 41] on icon "button" at bounding box center [490, 38] width 13 height 13
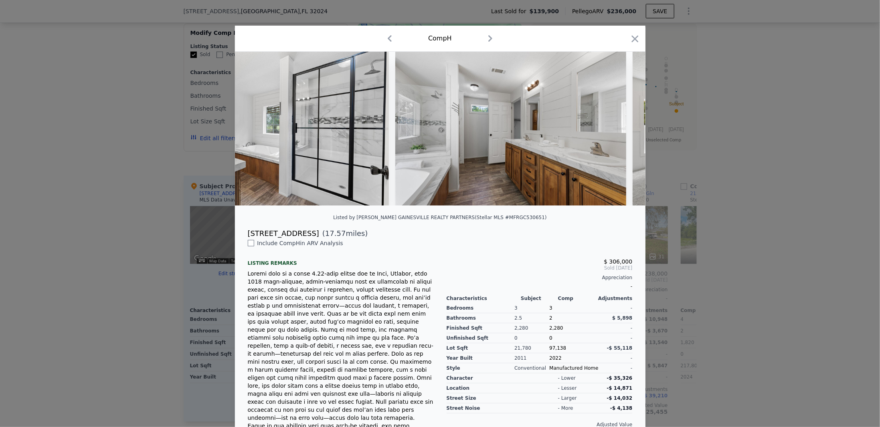
scroll to position [0, 5445]
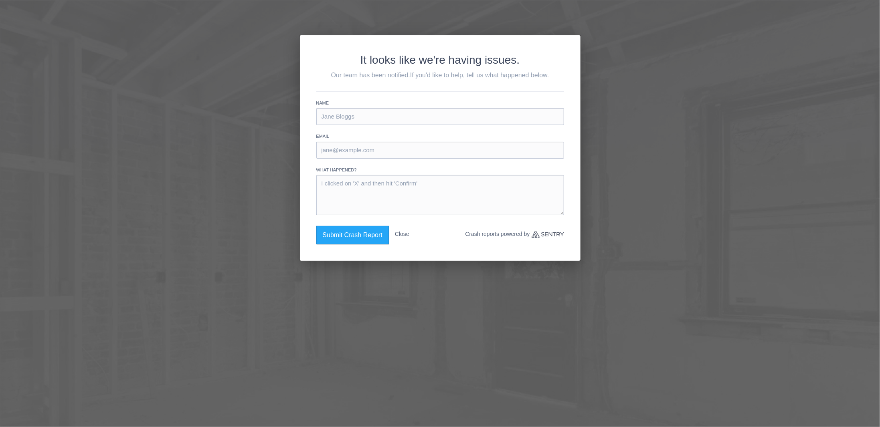
click at [401, 232] on button "Close" at bounding box center [402, 234] width 14 height 16
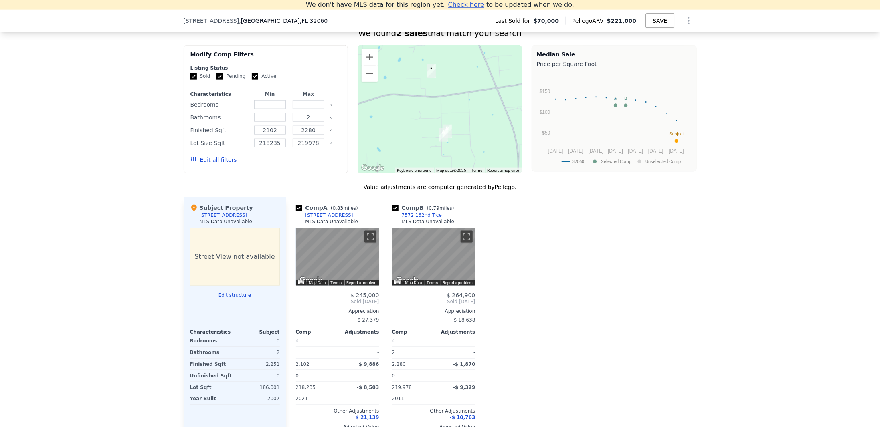
scroll to position [645, 0]
